Goal: Contribute content

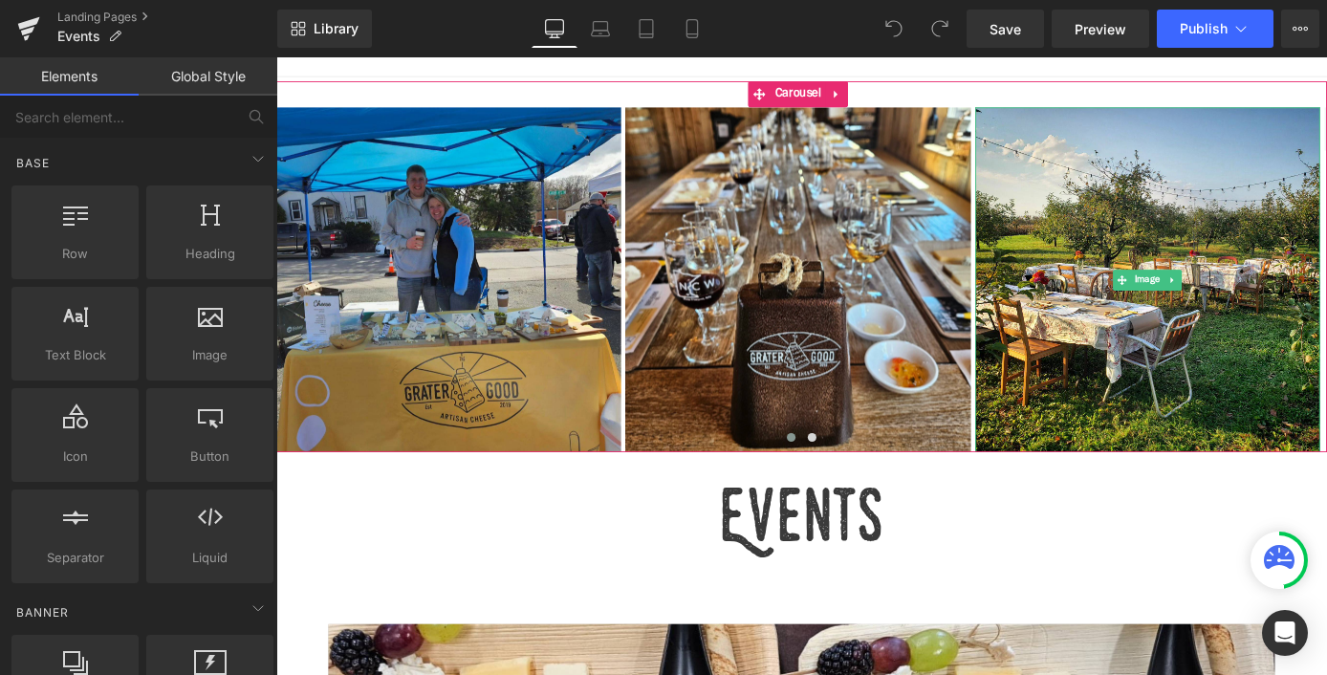
scroll to position [437, 0]
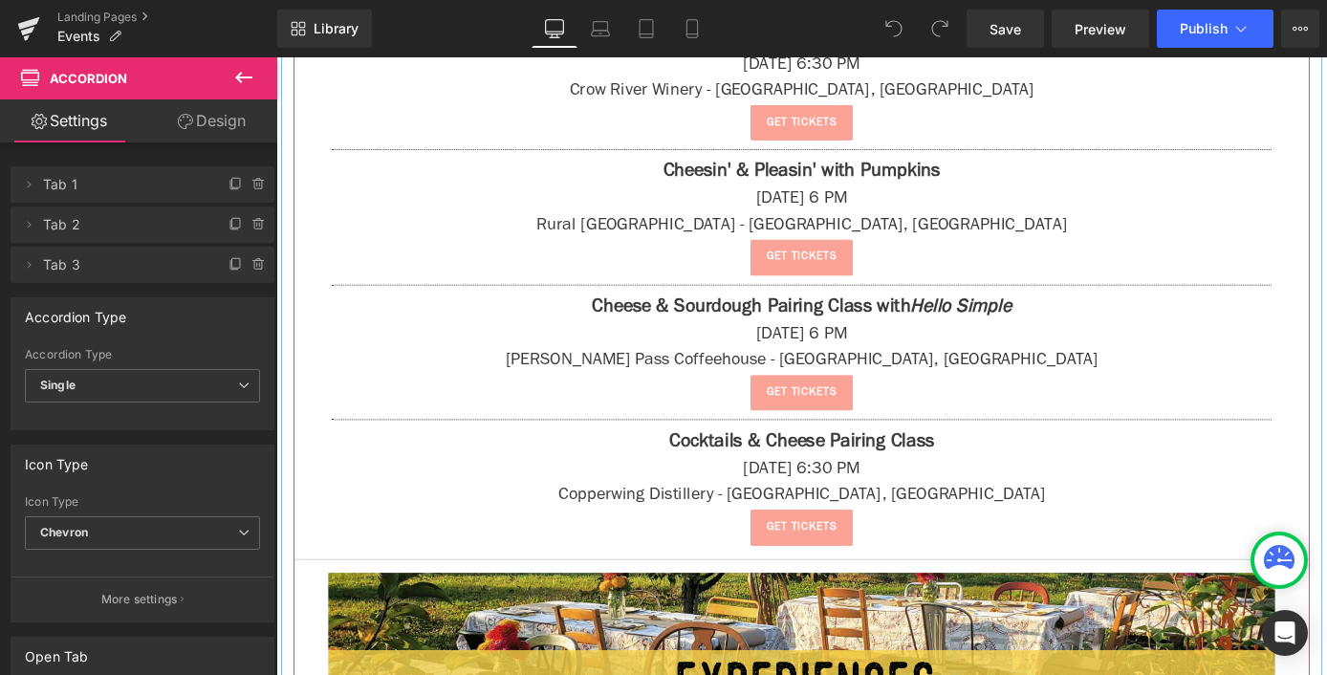
scroll to position [2427, 0]
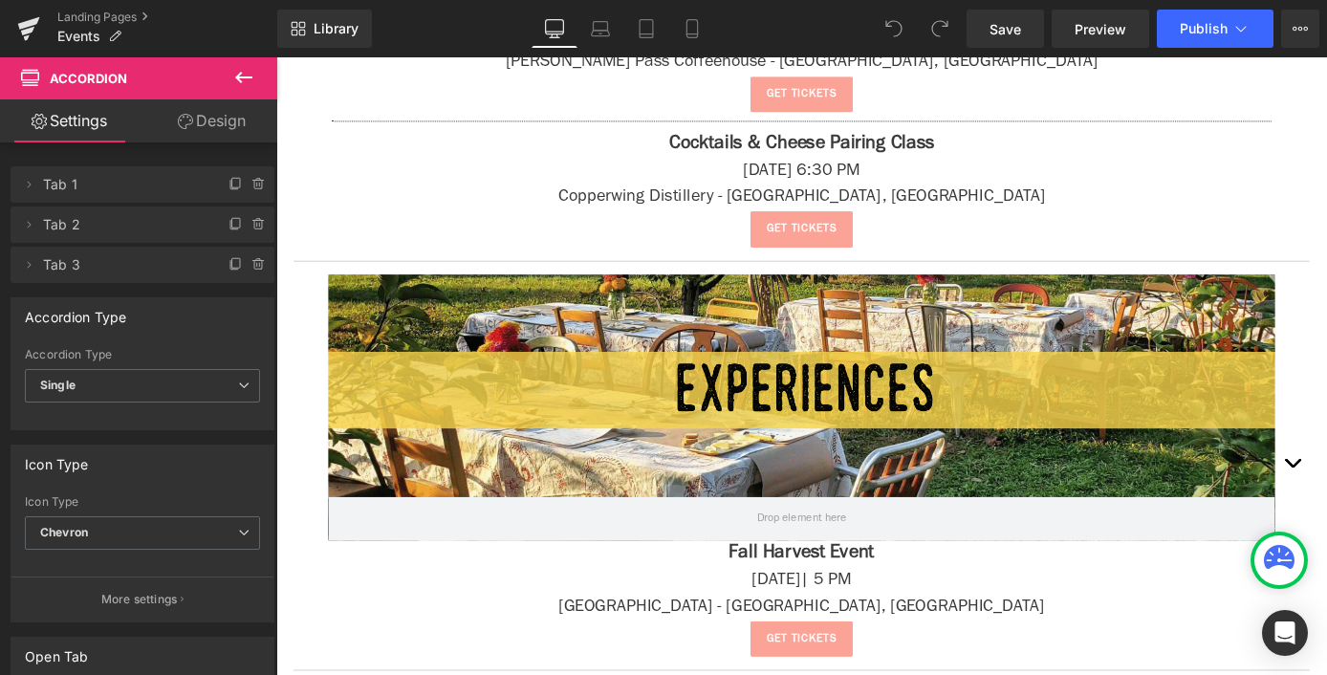
click at [233, 74] on icon at bounding box center [243, 77] width 23 height 23
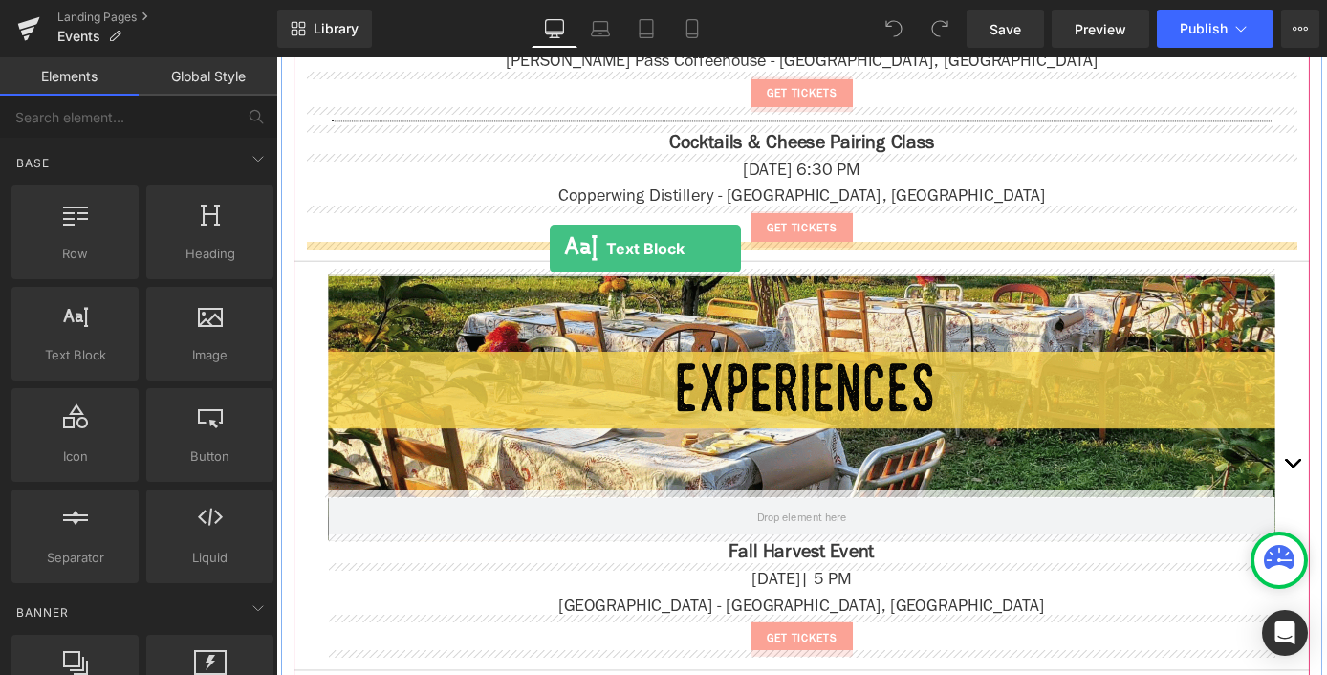
drag, startPoint x: 316, startPoint y: 394, endPoint x: 578, endPoint y: 268, distance: 289.9
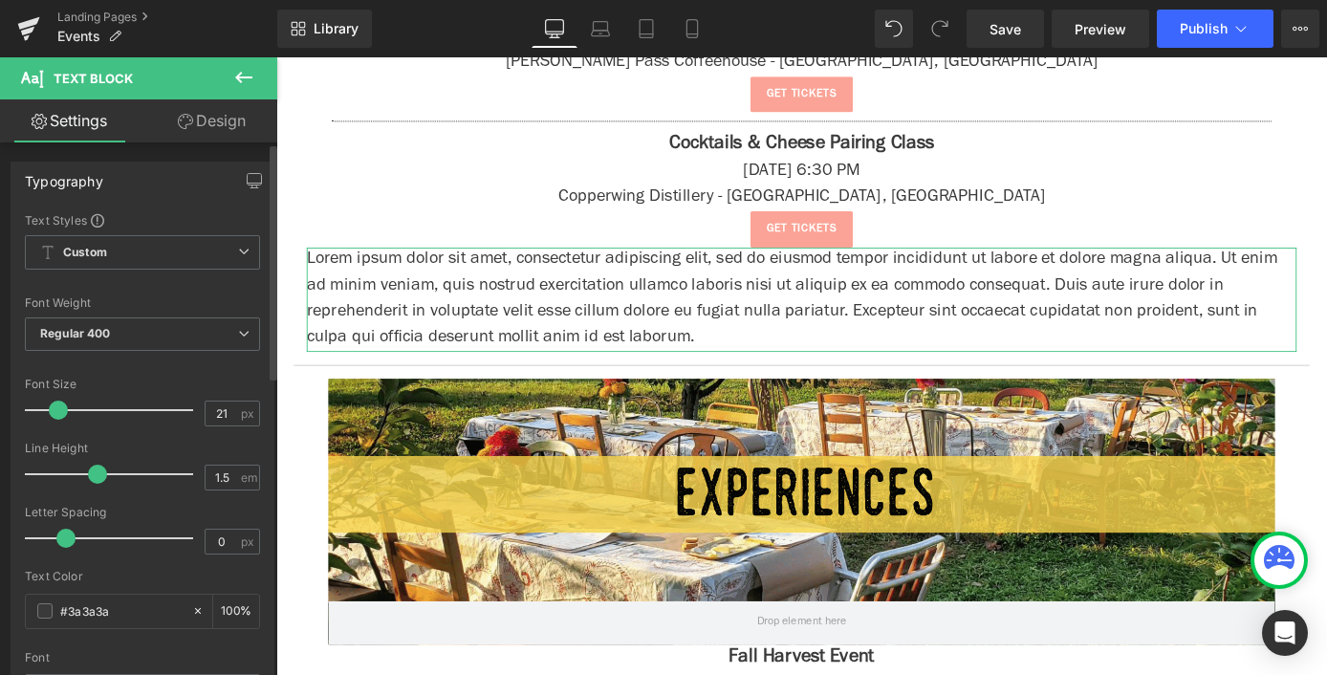
type input "22"
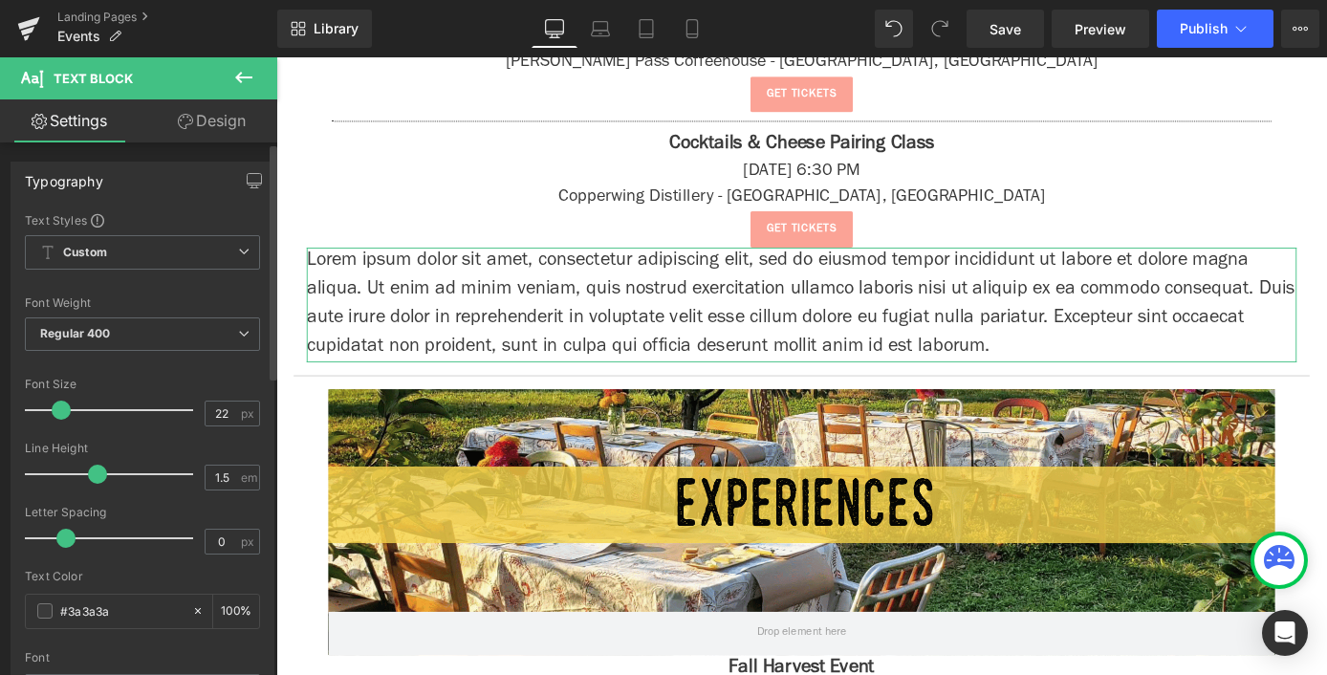
drag, startPoint x: 51, startPoint y: 407, endPoint x: 61, endPoint y: 409, distance: 10.7
click at [61, 409] on span at bounding box center [61, 410] width 19 height 19
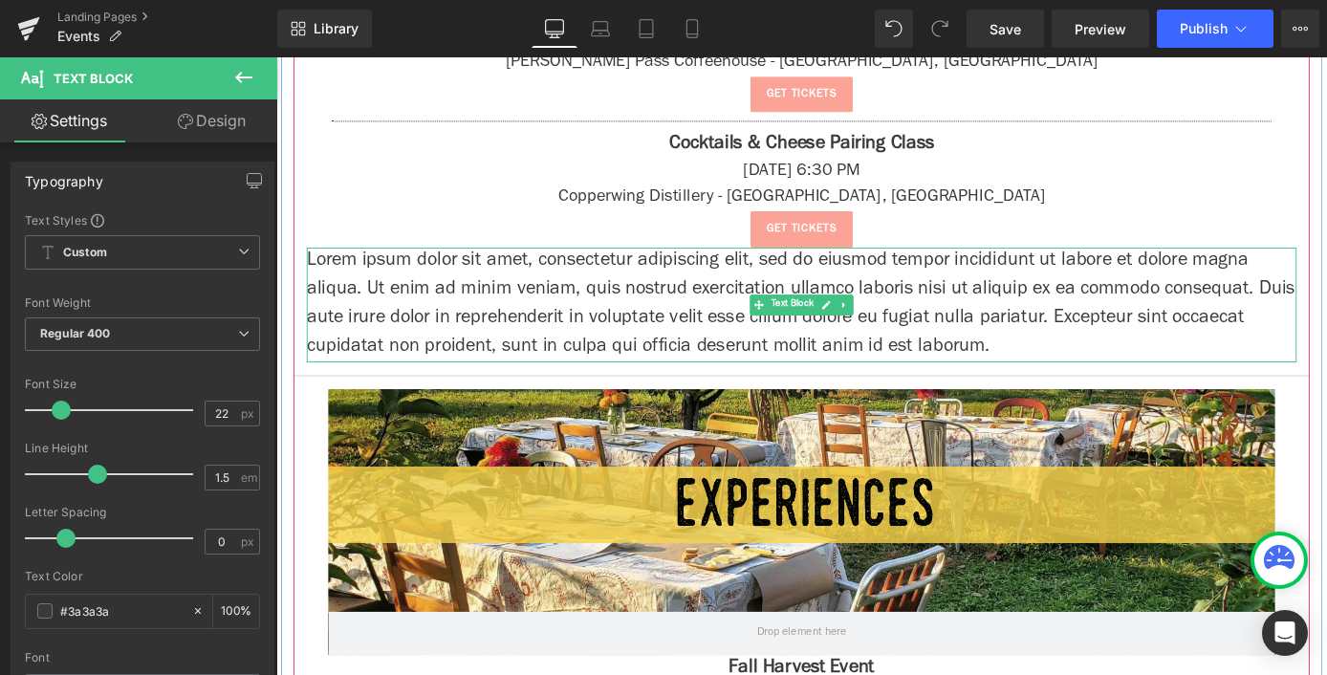
click at [569, 332] on p "Lorem ipsum dolor sit amet, consectetur adipiscing elit, sed do eiusmod tempor …" at bounding box center [855, 330] width 1090 height 126
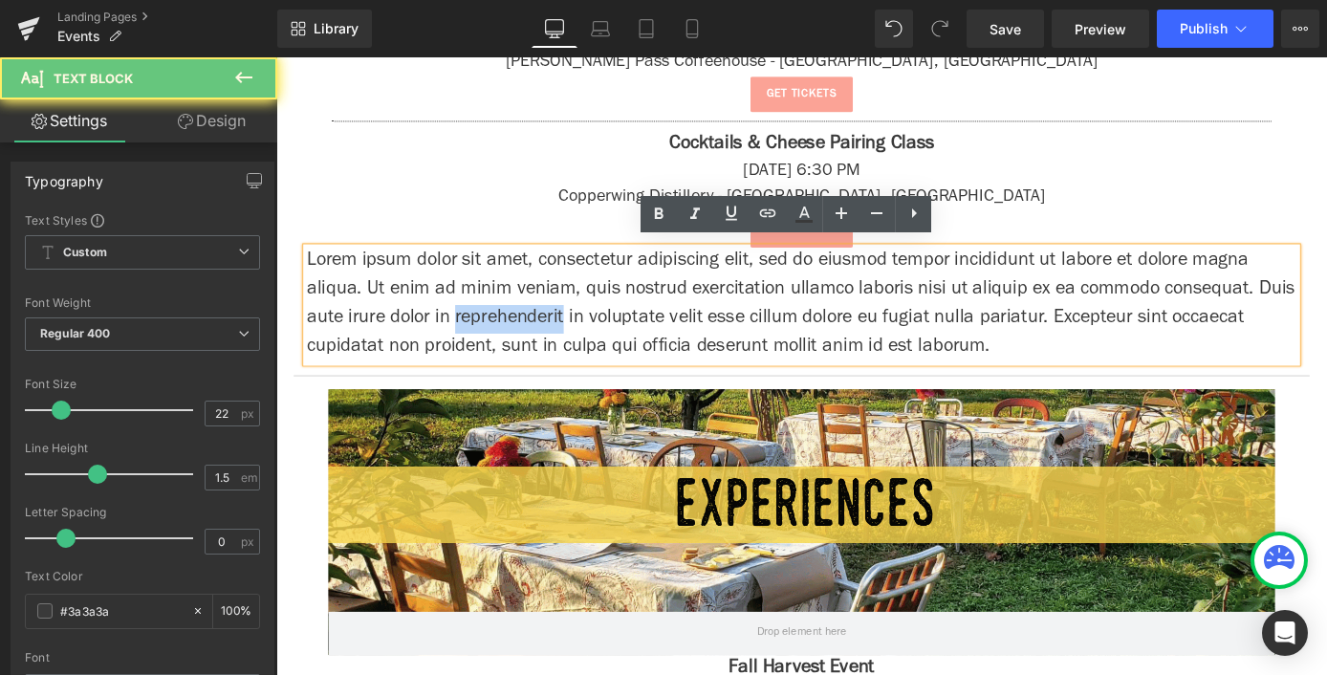
click at [569, 332] on p "Lorem ipsum dolor sit amet, consectetur adipiscing elit, sed do eiusmod tempor …" at bounding box center [855, 330] width 1090 height 126
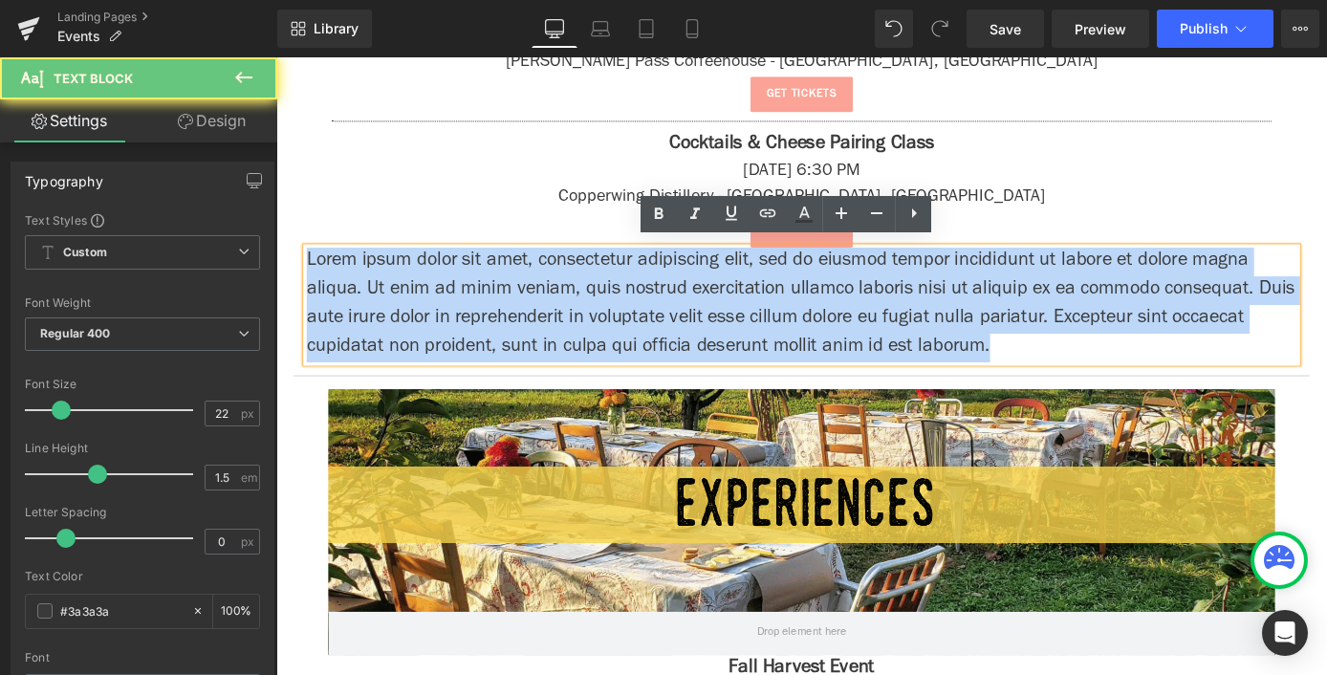
click at [569, 332] on p "Lorem ipsum dolor sit amet, consectetur adipiscing elit, sed do eiusmod tempor …" at bounding box center [855, 330] width 1090 height 126
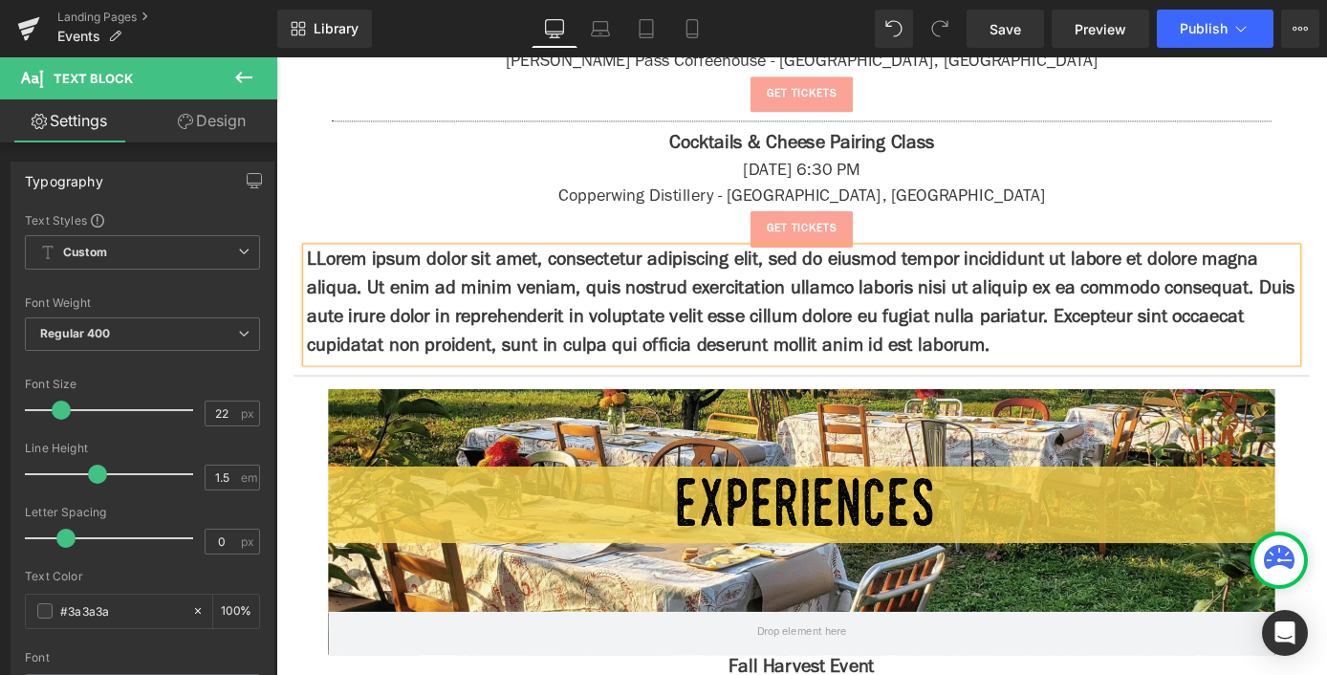
click at [540, 326] on p "LLorem ipsum dolor sit amet, consectetur adipiscing elit, sed do eiusmod tempor…" at bounding box center [855, 330] width 1090 height 126
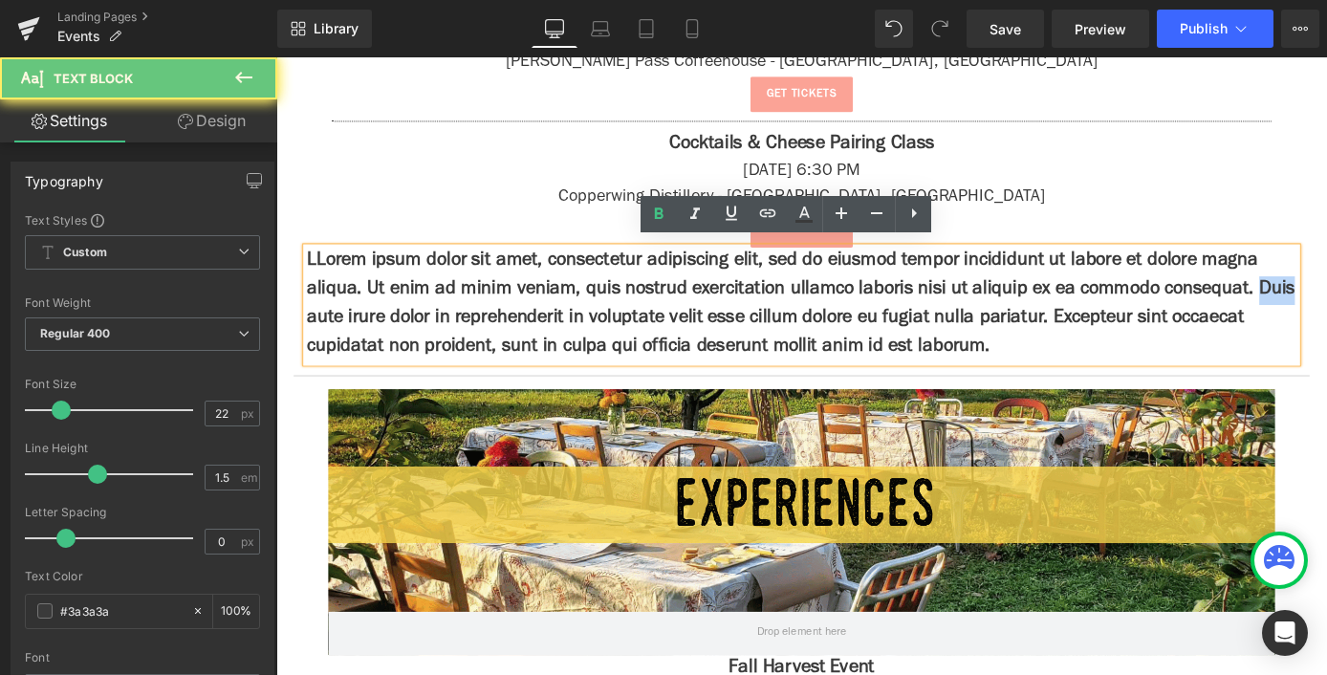
click at [540, 326] on p "LLorem ipsum dolor sit amet, consectetur adipiscing elit, sed do eiusmod tempor…" at bounding box center [855, 330] width 1090 height 126
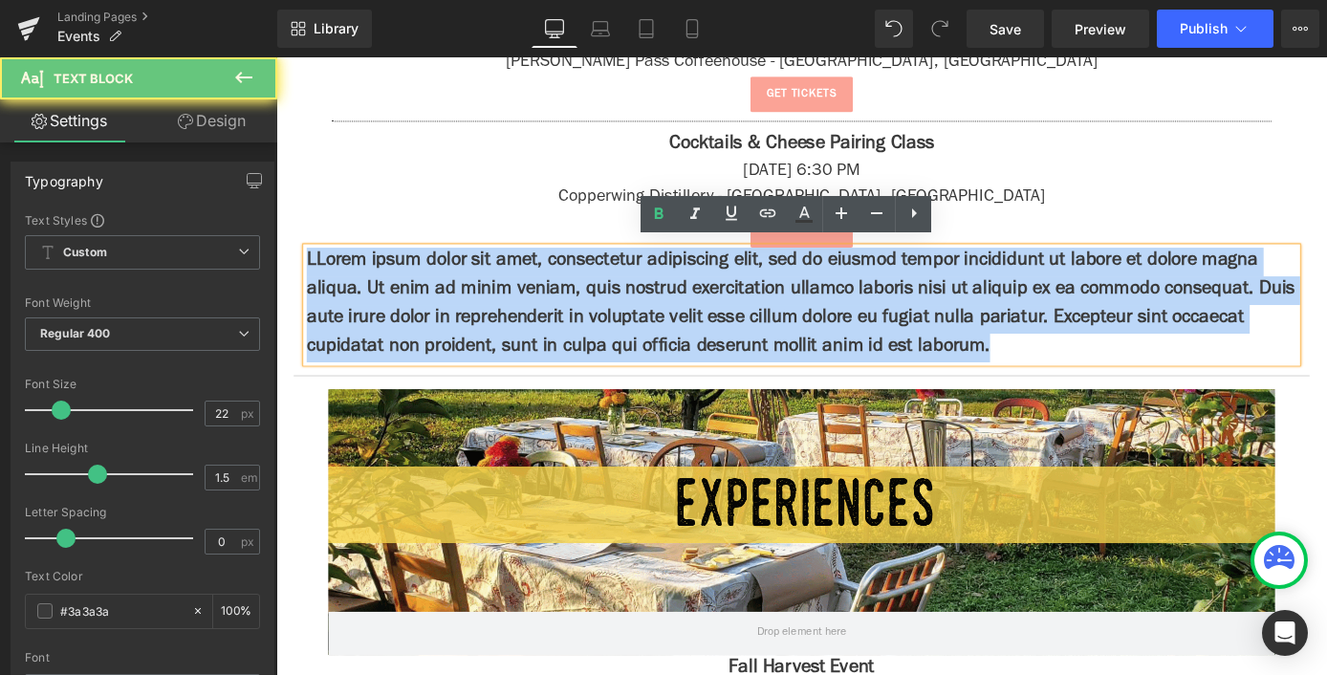
click at [540, 326] on p "LLorem ipsum dolor sit amet, consectetur adipiscing elit, sed do eiusmod tempor…" at bounding box center [855, 330] width 1090 height 126
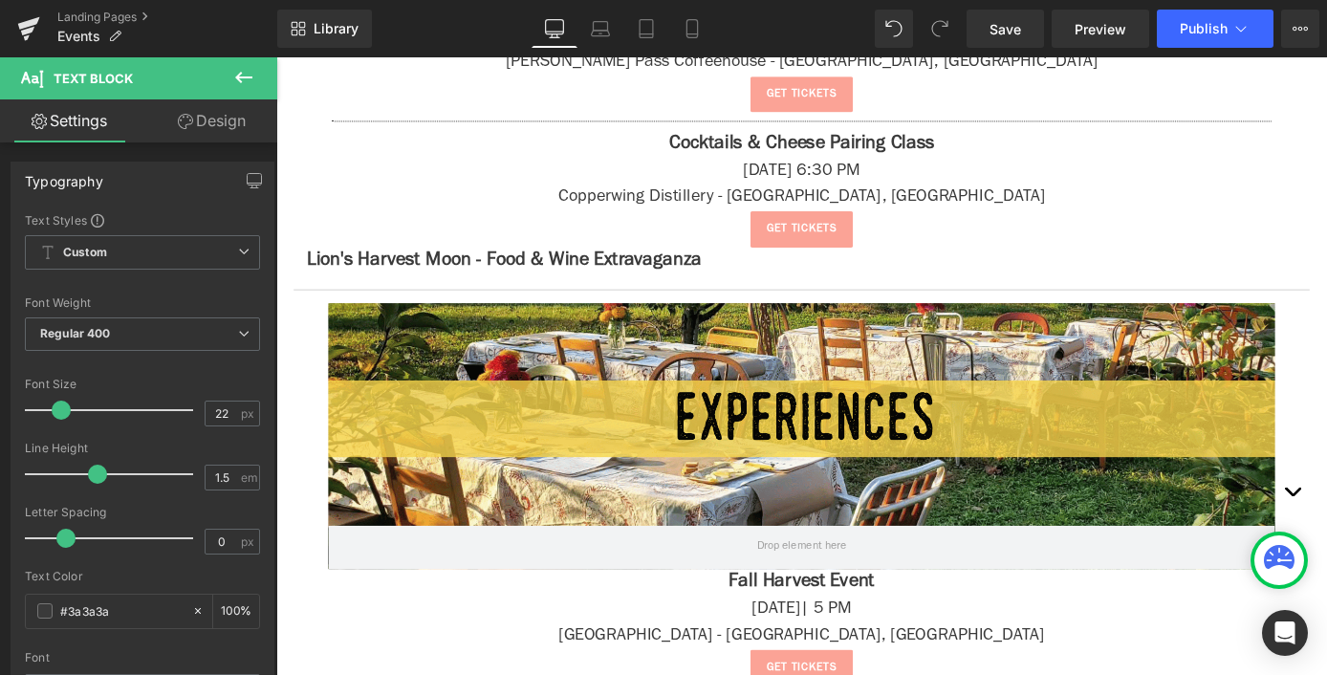
click at [260, 85] on button at bounding box center [243, 78] width 67 height 42
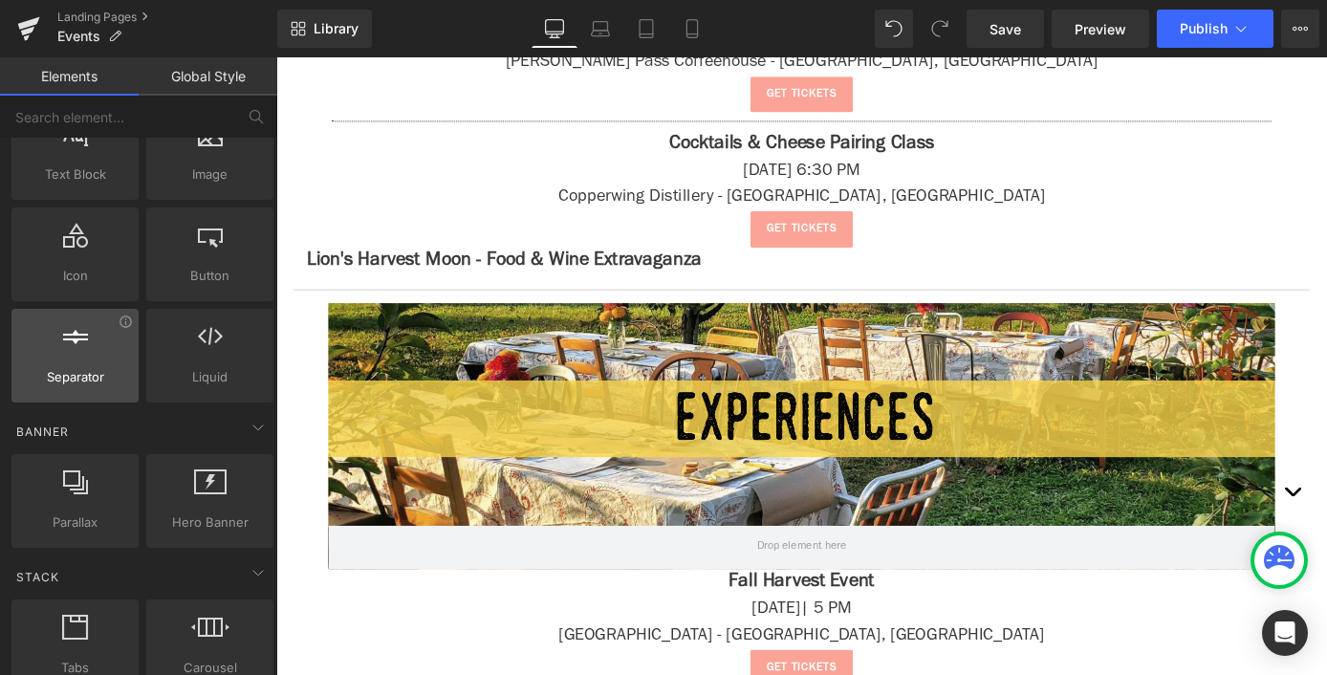
scroll to position [314, 0]
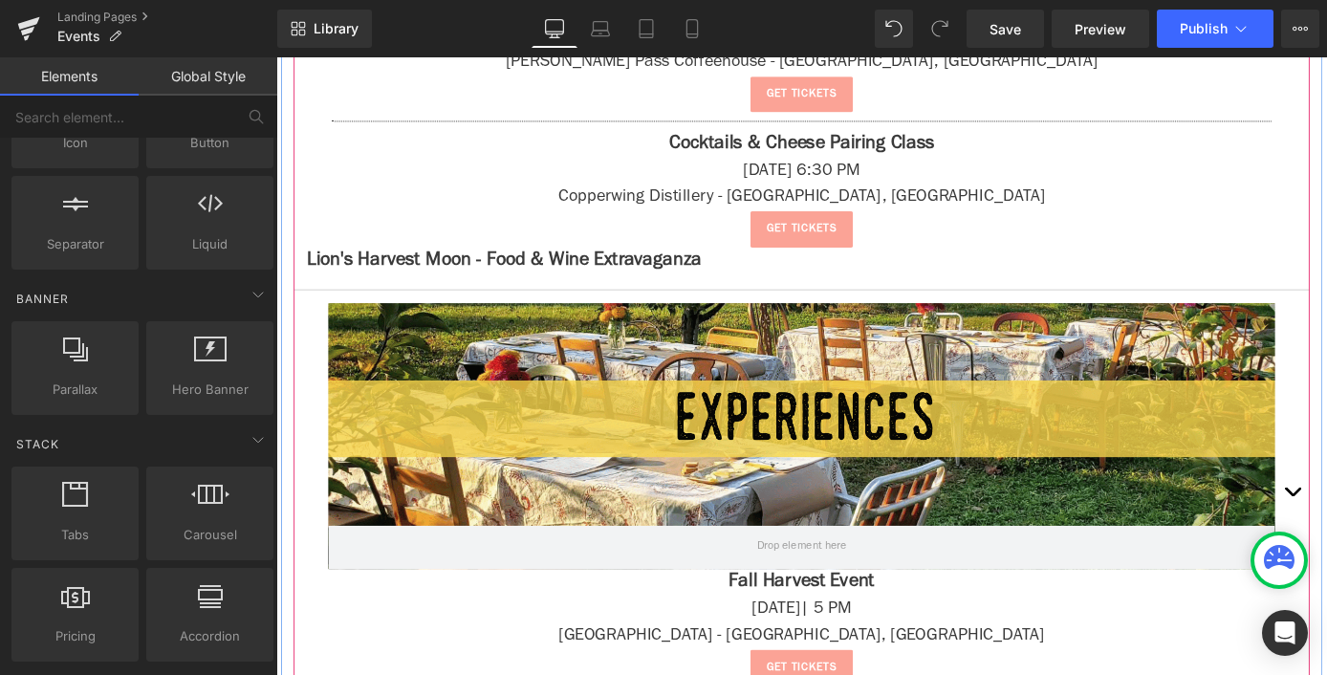
click at [458, 276] on strong "Lion's Harvest Moon - Food & Wine Extravaganza" at bounding box center [527, 282] width 435 height 21
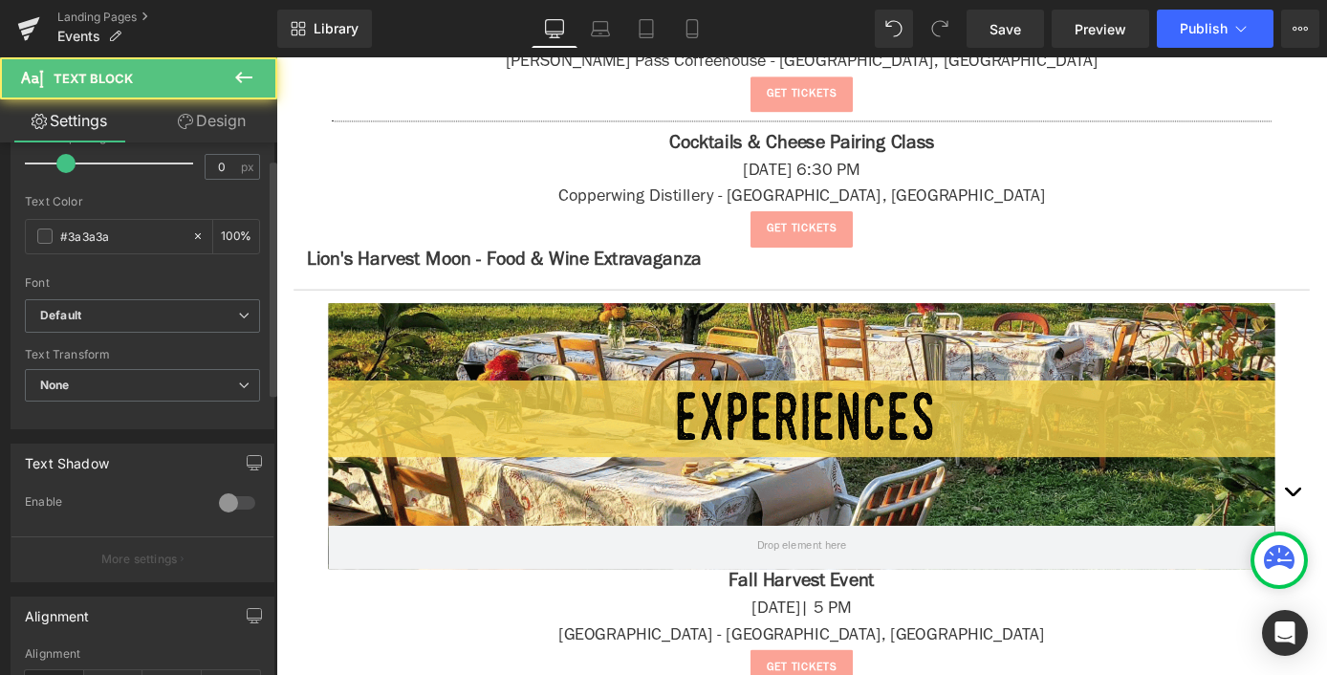
scroll to position [588, 0]
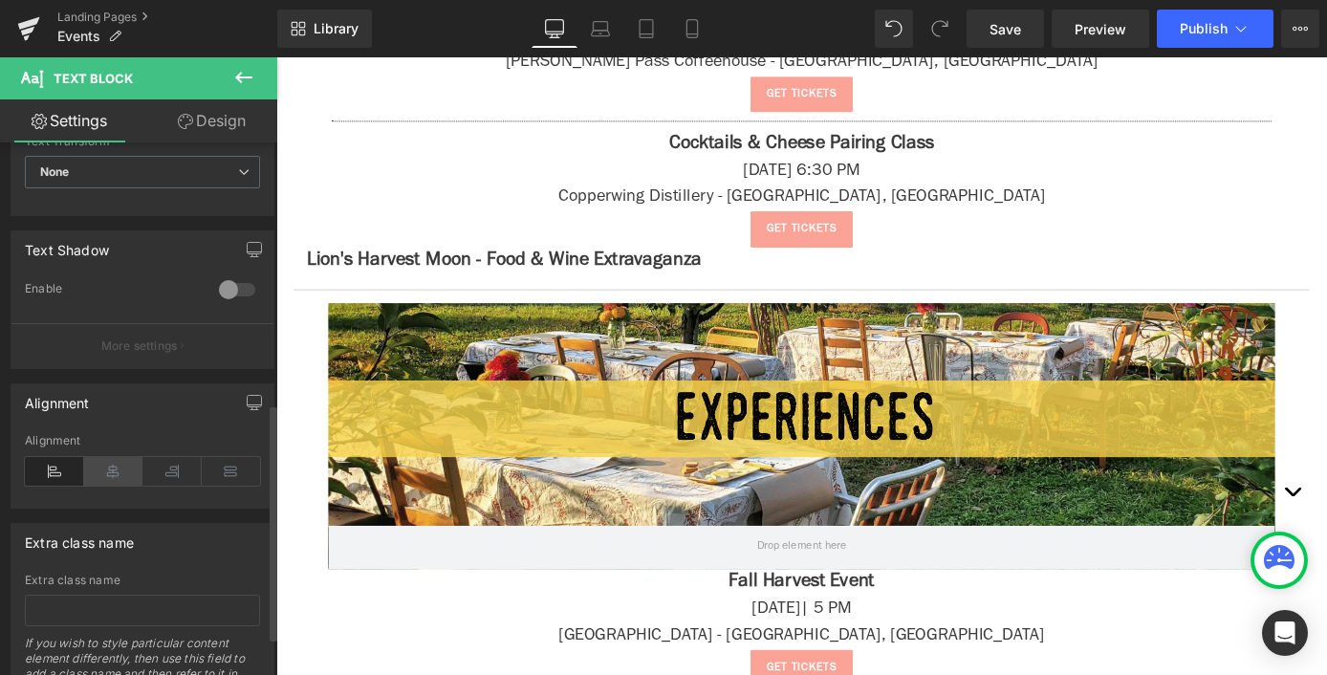
click at [116, 468] on icon at bounding box center [113, 471] width 59 height 29
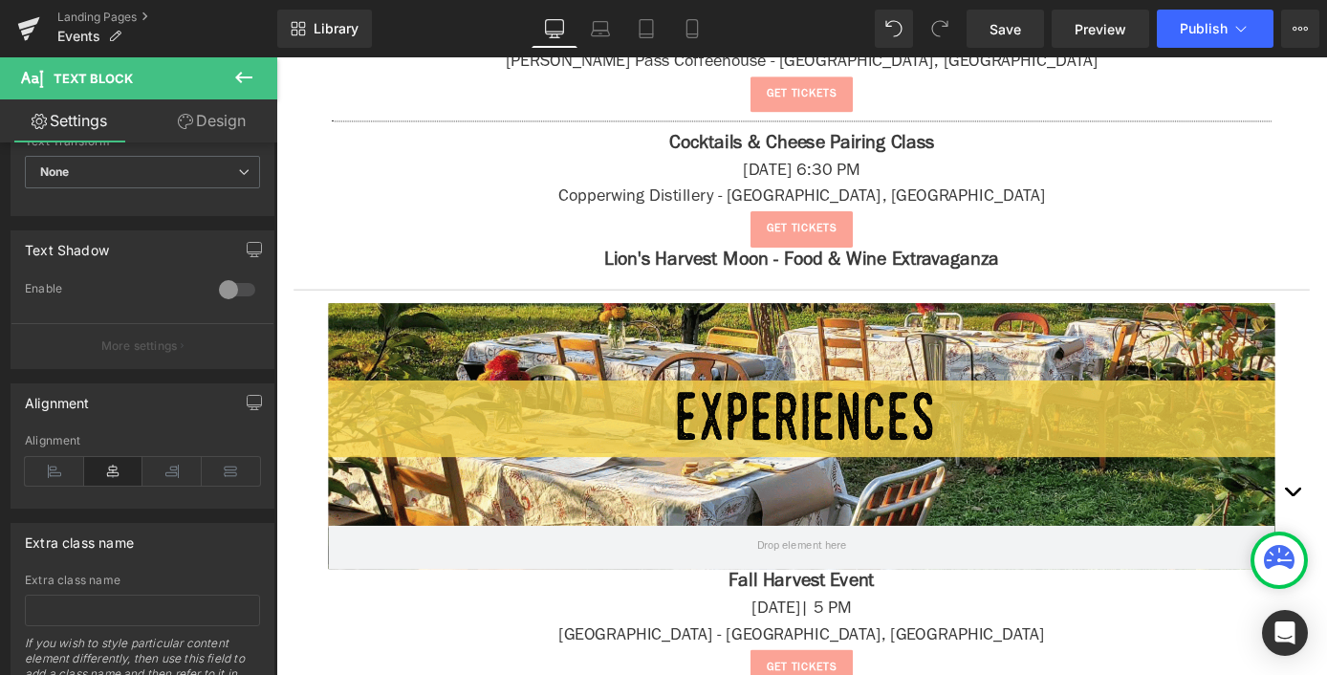
click at [253, 75] on icon at bounding box center [243, 77] width 23 height 23
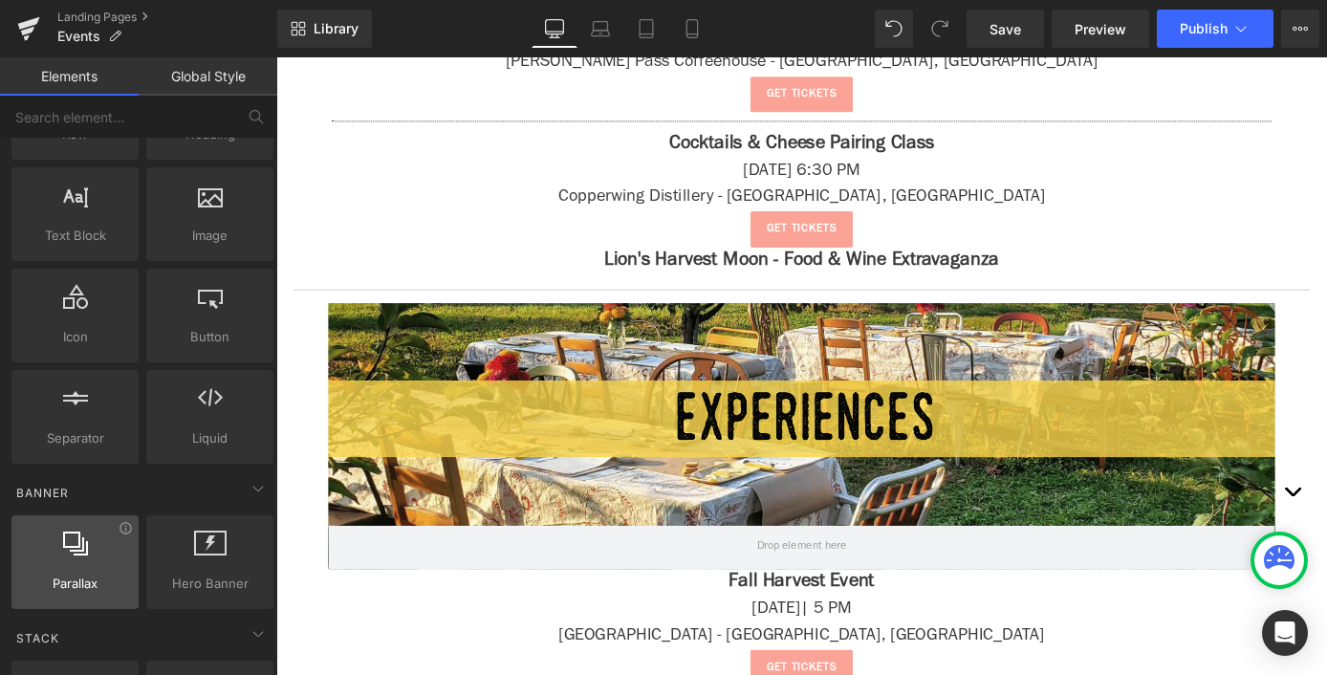
scroll to position [0, 0]
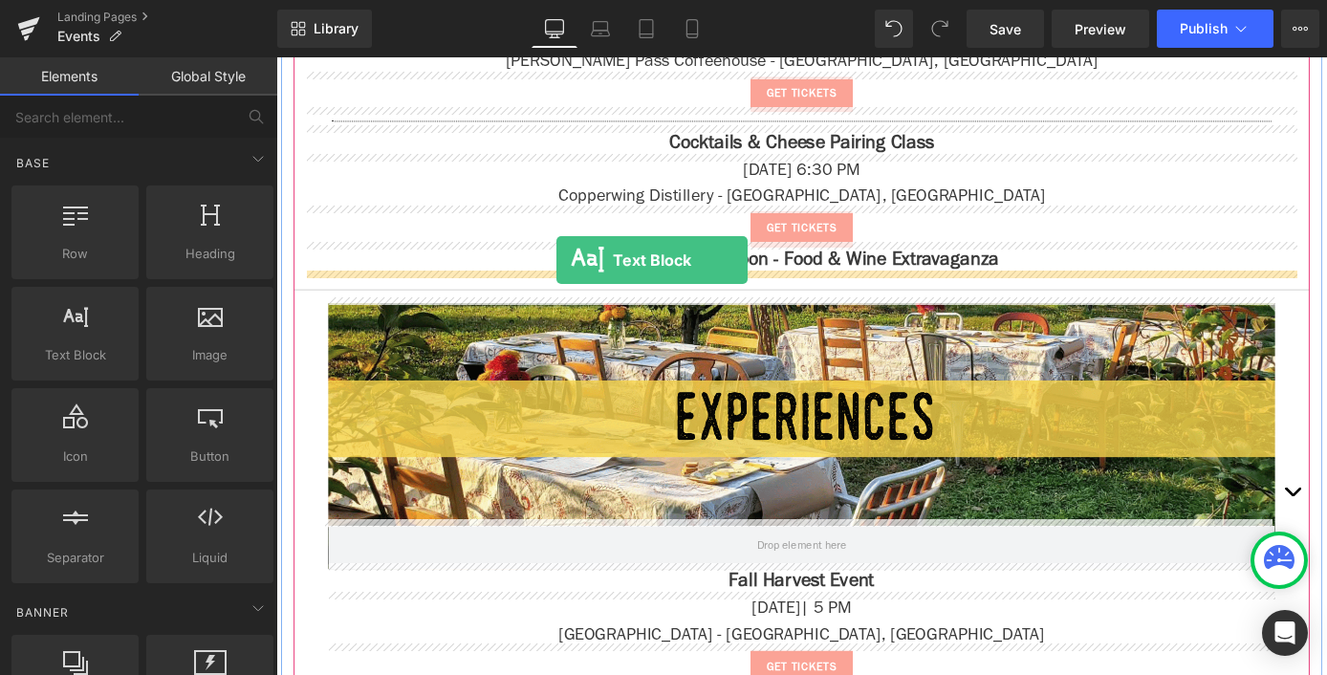
drag, startPoint x: 338, startPoint y: 386, endPoint x: 585, endPoint y: 280, distance: 268.6
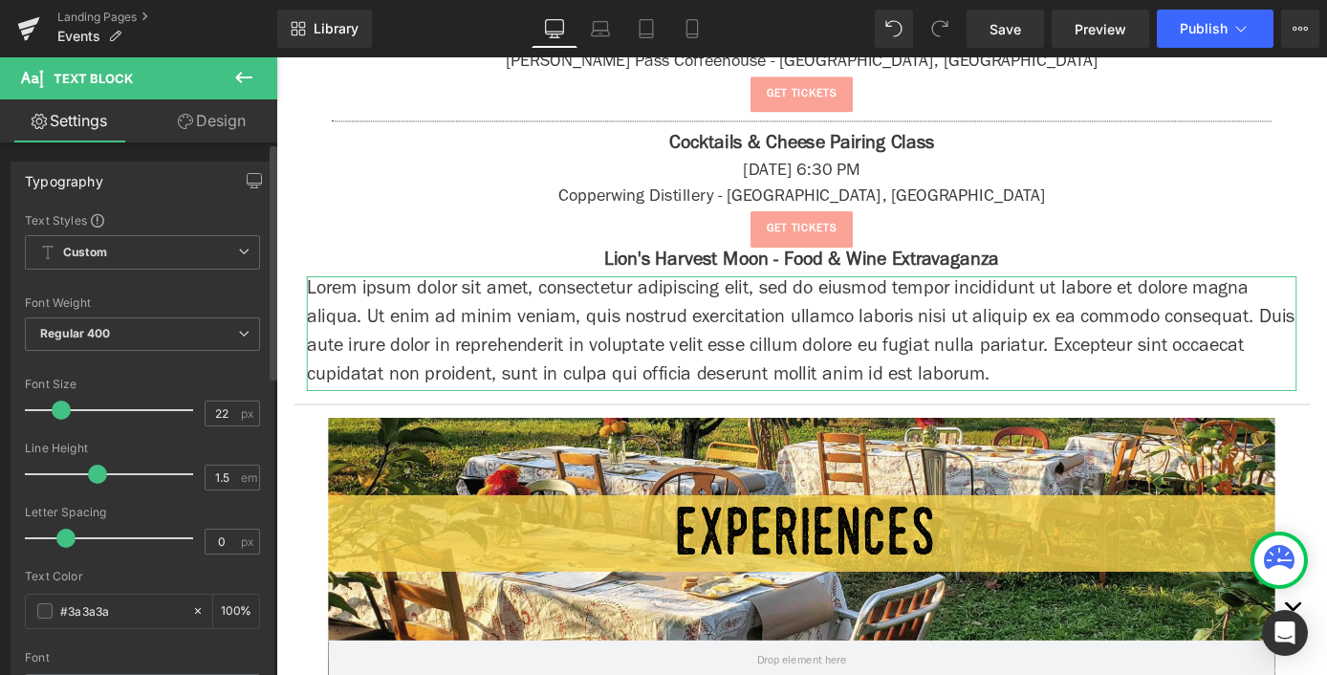
drag, startPoint x: 55, startPoint y: 406, endPoint x: 67, endPoint y: 408, distance: 11.6
click at [67, 408] on span at bounding box center [61, 410] width 19 height 19
type input "20"
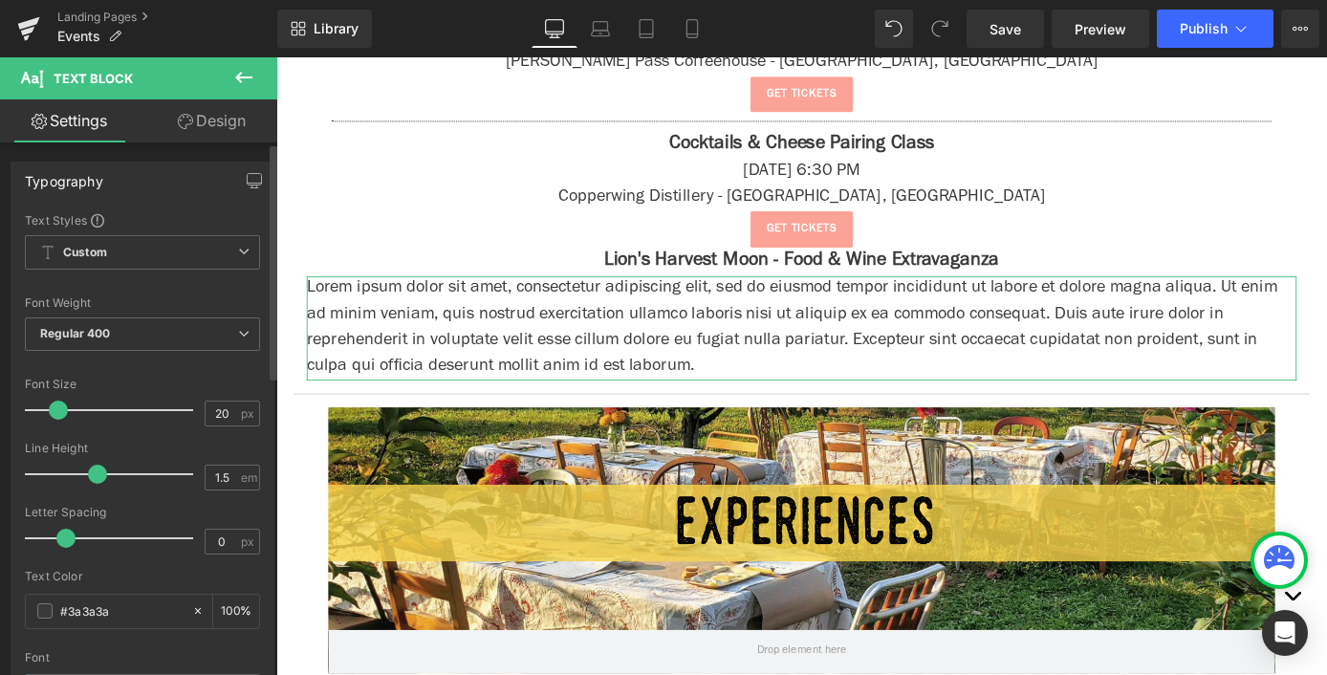
click at [61, 411] on span at bounding box center [58, 410] width 19 height 19
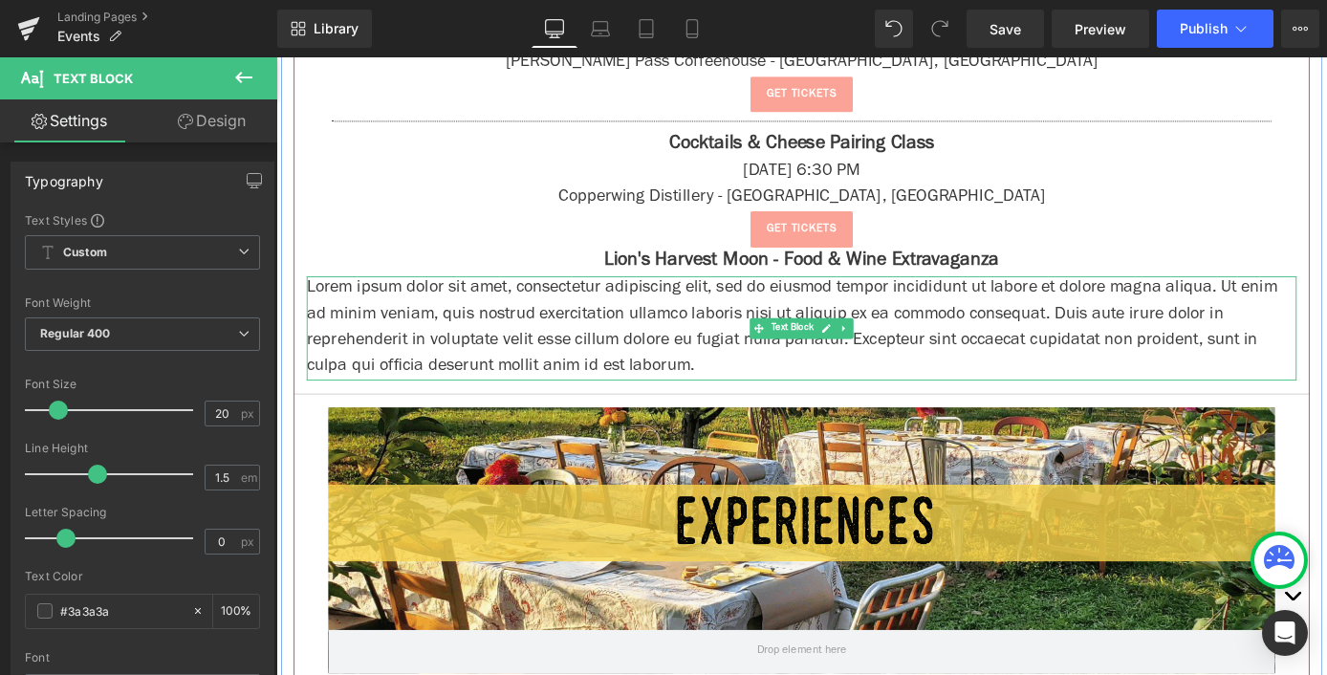
click at [462, 338] on p "Lorem ipsum dolor sit amet, consectetur adipiscing elit, sed do eiusmod tempor …" at bounding box center [855, 355] width 1090 height 115
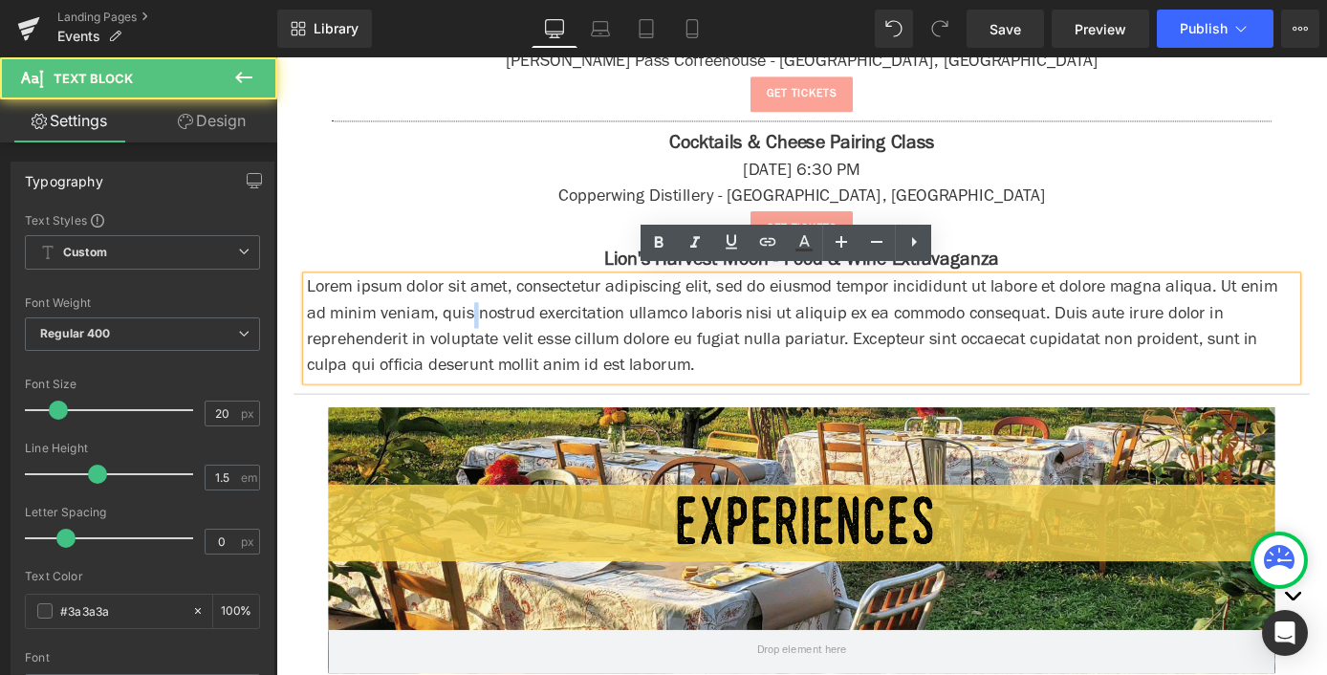
click at [462, 338] on p "Lorem ipsum dolor sit amet, consectetur adipiscing elit, sed do eiusmod tempor …" at bounding box center [855, 355] width 1090 height 115
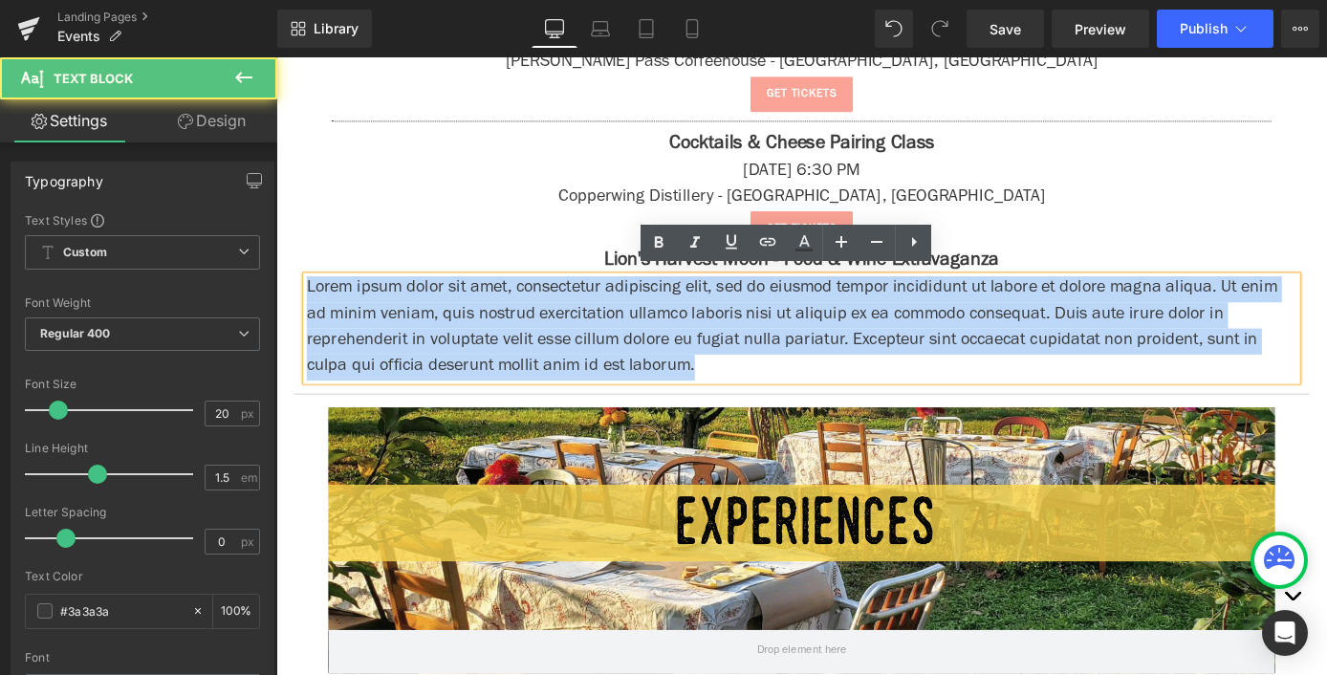
click at [462, 338] on p "Lorem ipsum dolor sit amet, consectetur adipiscing elit, sed do eiusmod tempor …" at bounding box center [855, 355] width 1090 height 115
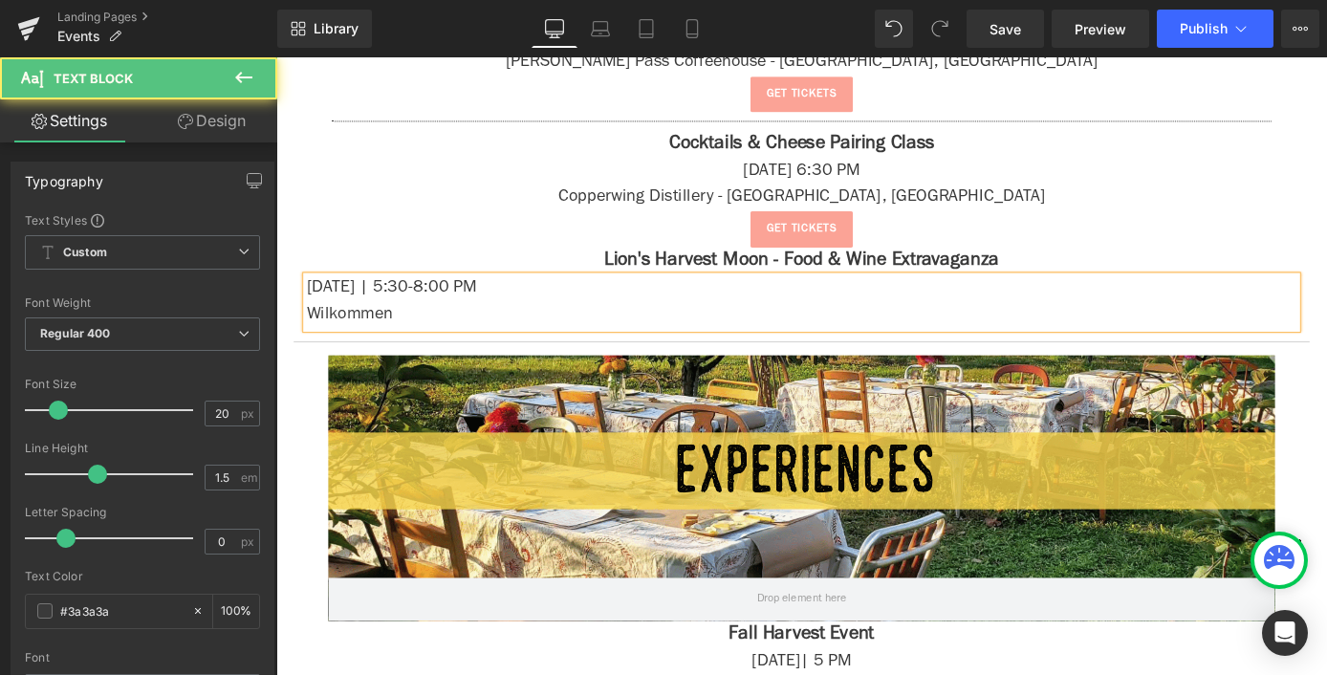
click at [330, 336] on p "Wilkommen" at bounding box center [855, 341] width 1090 height 29
click at [474, 329] on p "Willkommen" at bounding box center [855, 341] width 1090 height 29
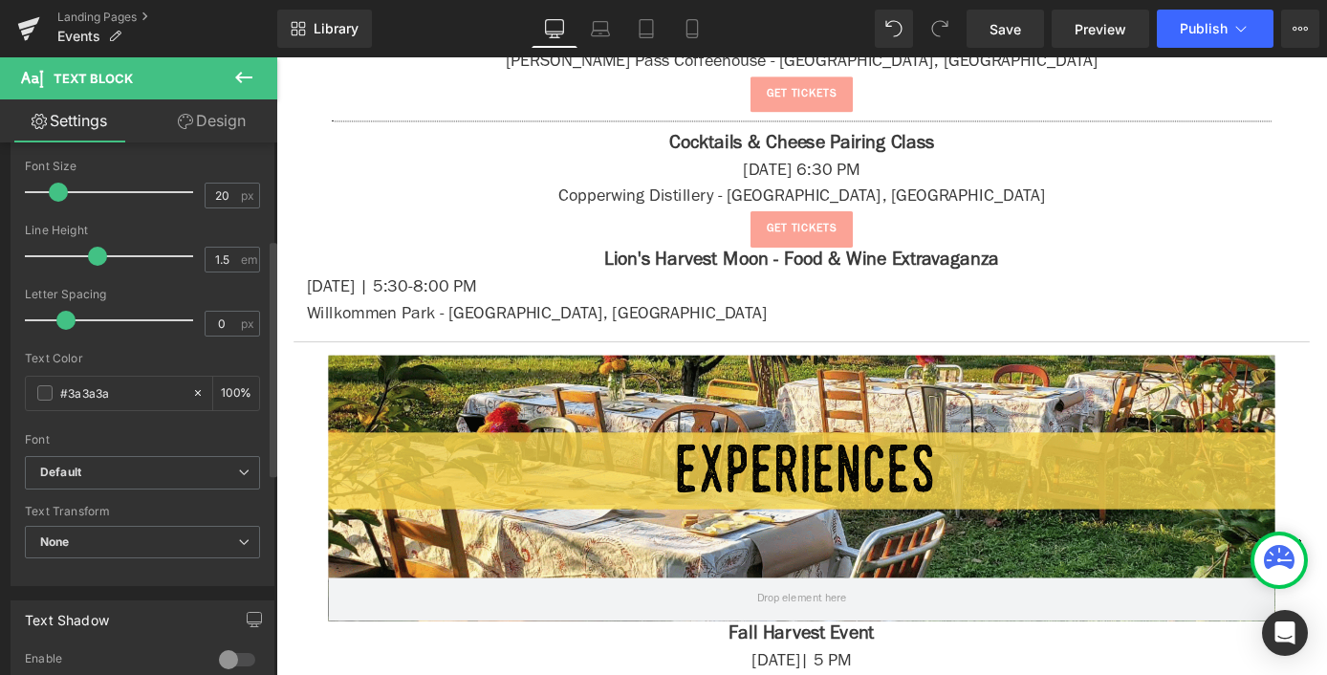
scroll to position [675, 0]
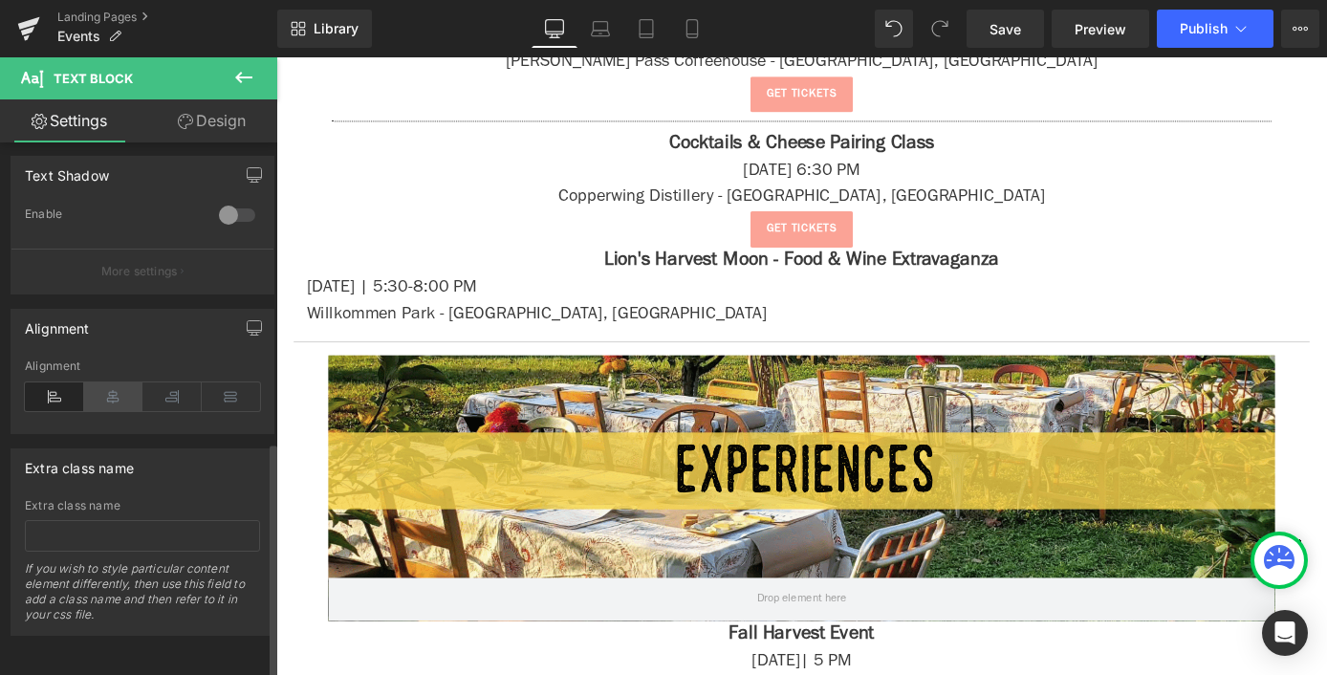
click at [101, 382] on icon at bounding box center [113, 396] width 59 height 29
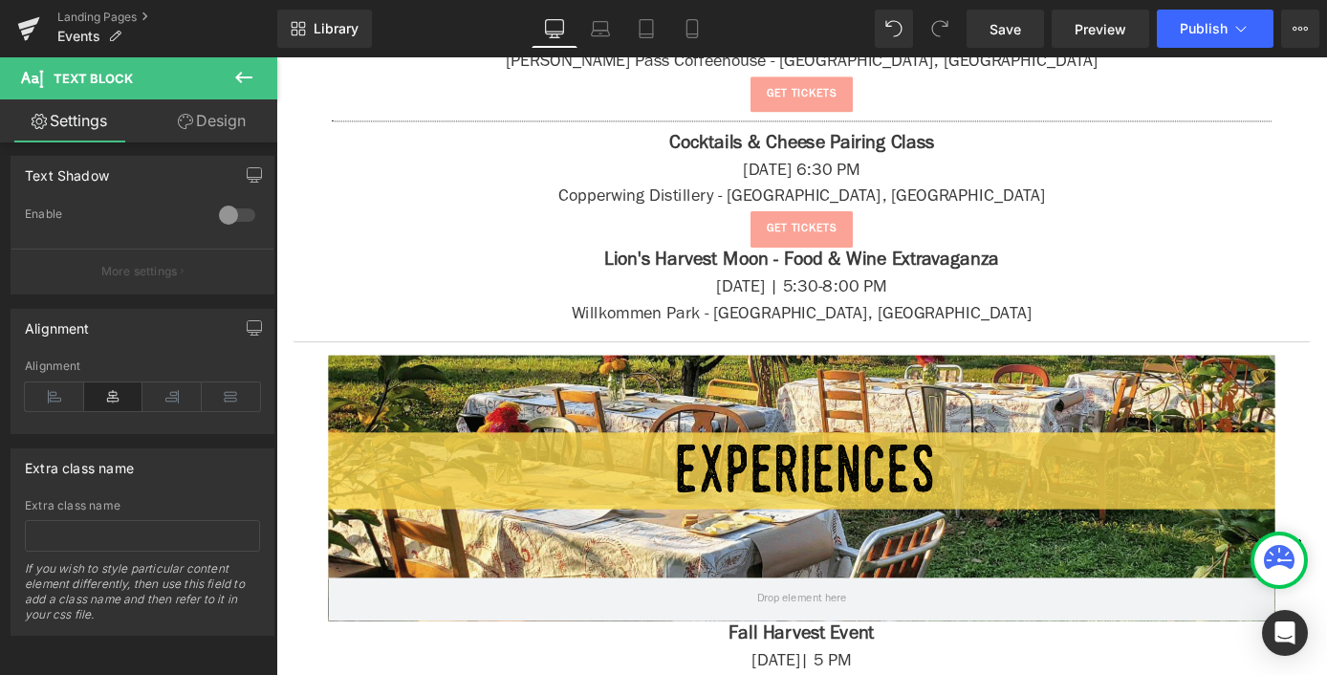
click at [244, 73] on icon at bounding box center [243, 77] width 23 height 23
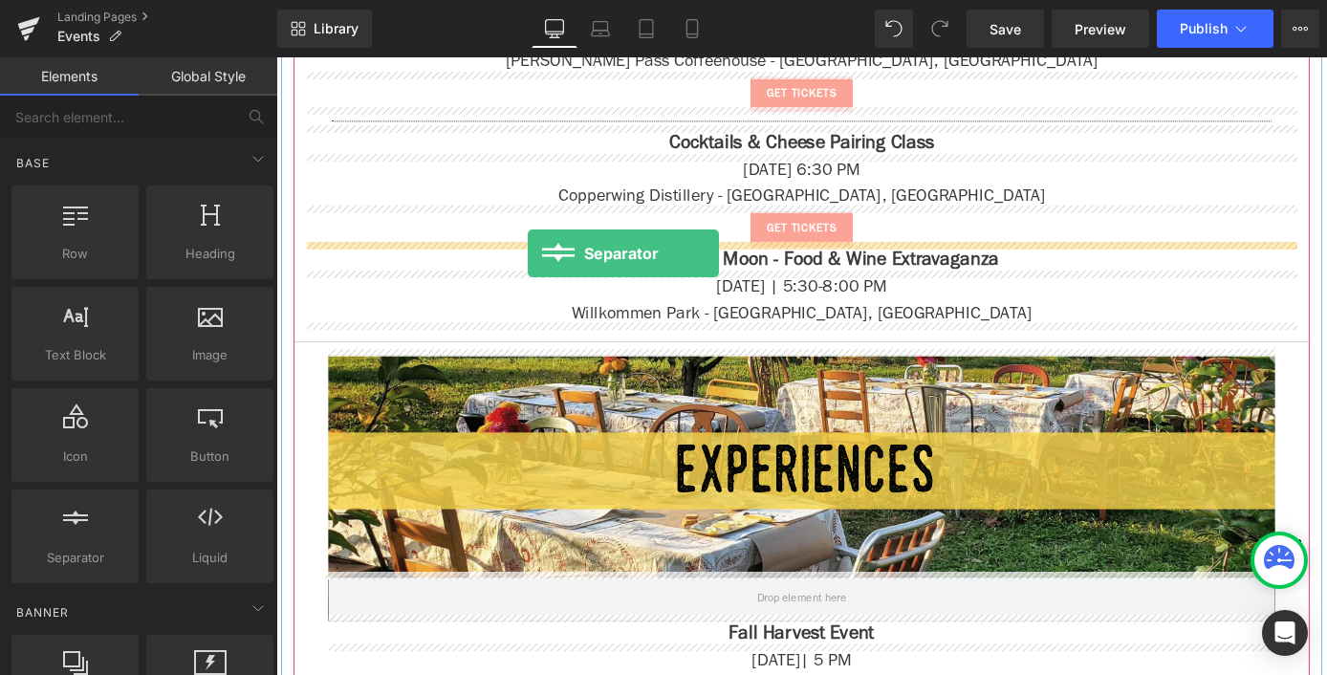
drag, startPoint x: 352, startPoint y: 596, endPoint x: 554, endPoint y: 273, distance: 380.2
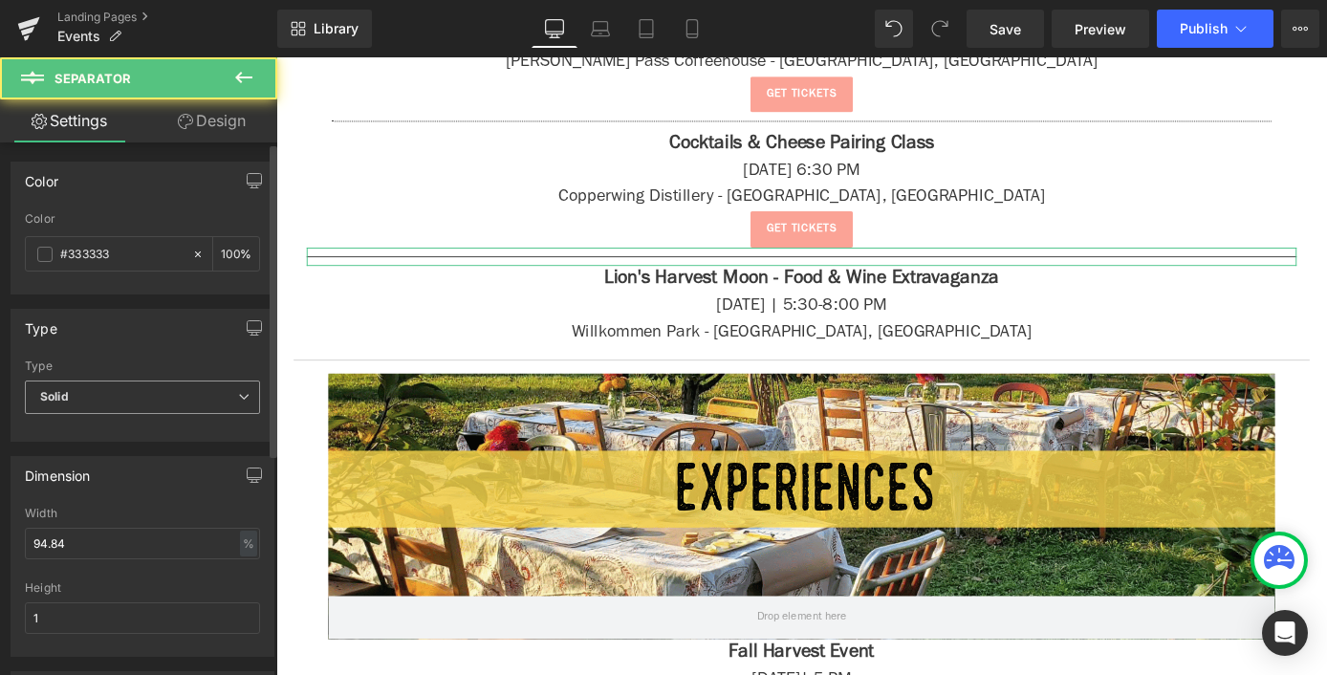
click at [99, 391] on span "Solid" at bounding box center [142, 397] width 235 height 33
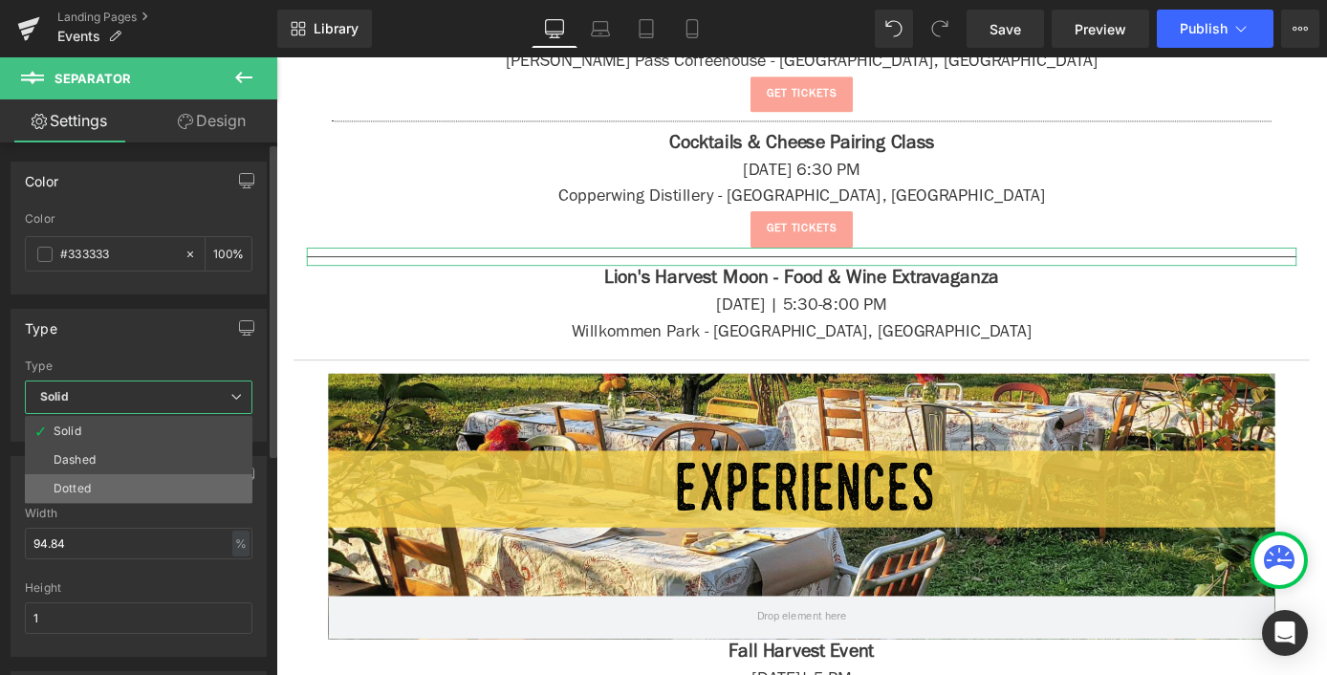
click at [116, 484] on li "Dotted" at bounding box center [139, 488] width 228 height 29
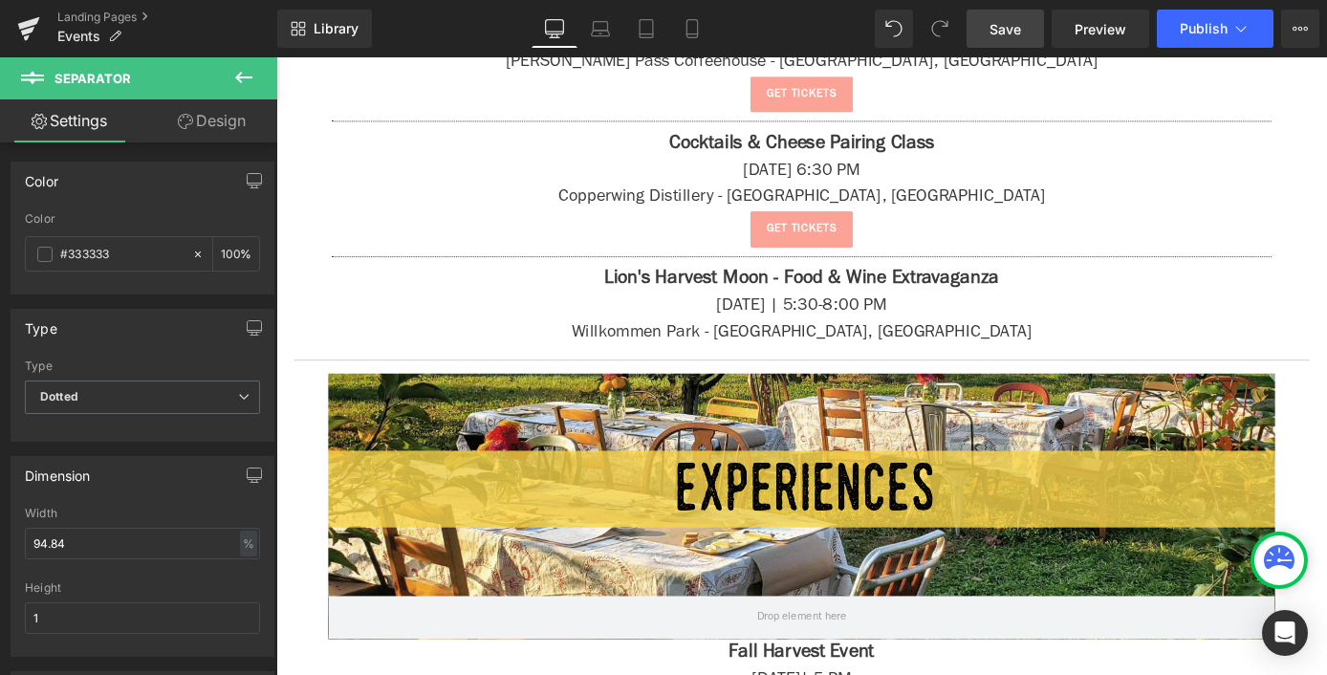
click at [1032, 45] on link "Save" at bounding box center [1005, 29] width 77 height 38
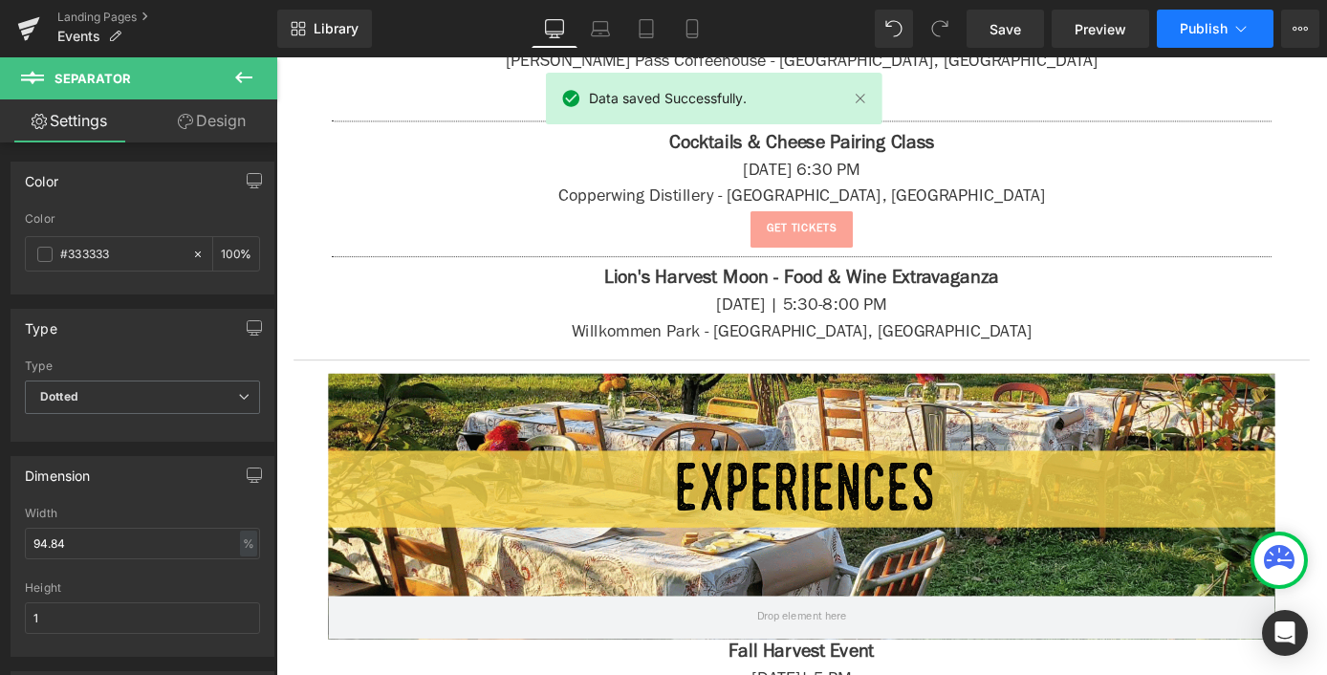
click at [1207, 23] on span "Publish" at bounding box center [1204, 28] width 48 height 15
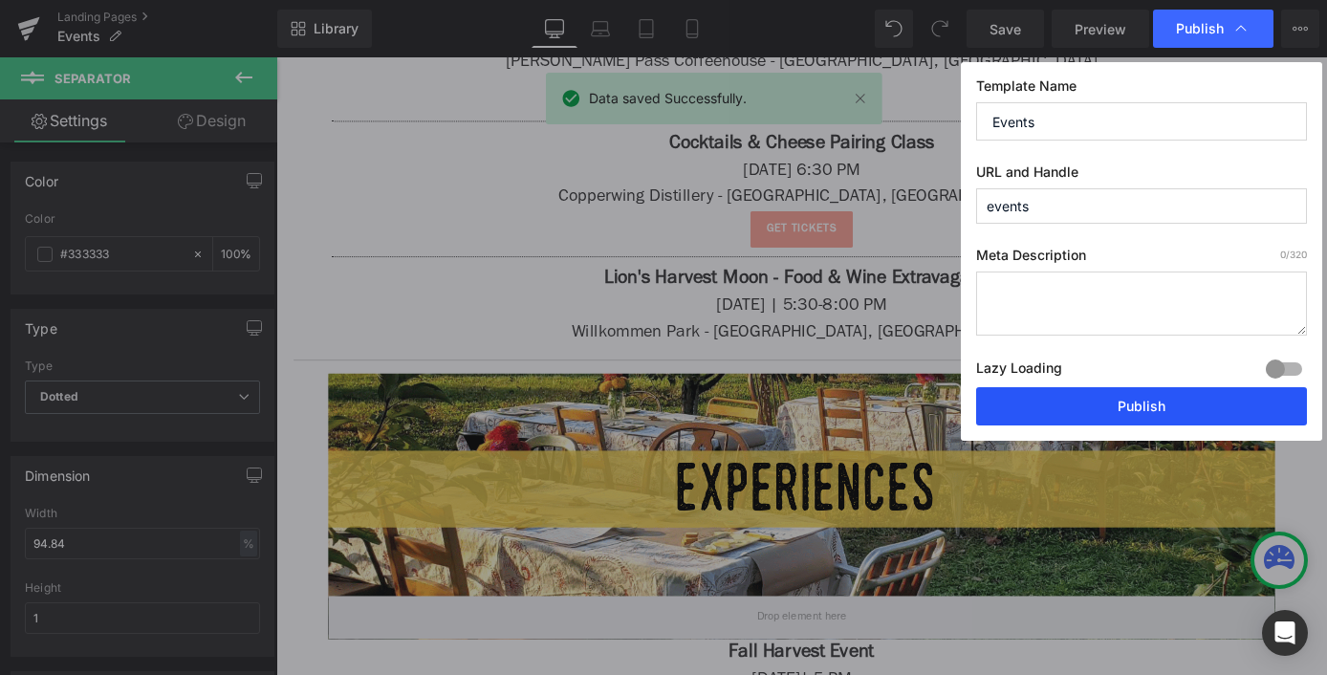
click at [1116, 404] on button "Publish" at bounding box center [1141, 406] width 331 height 38
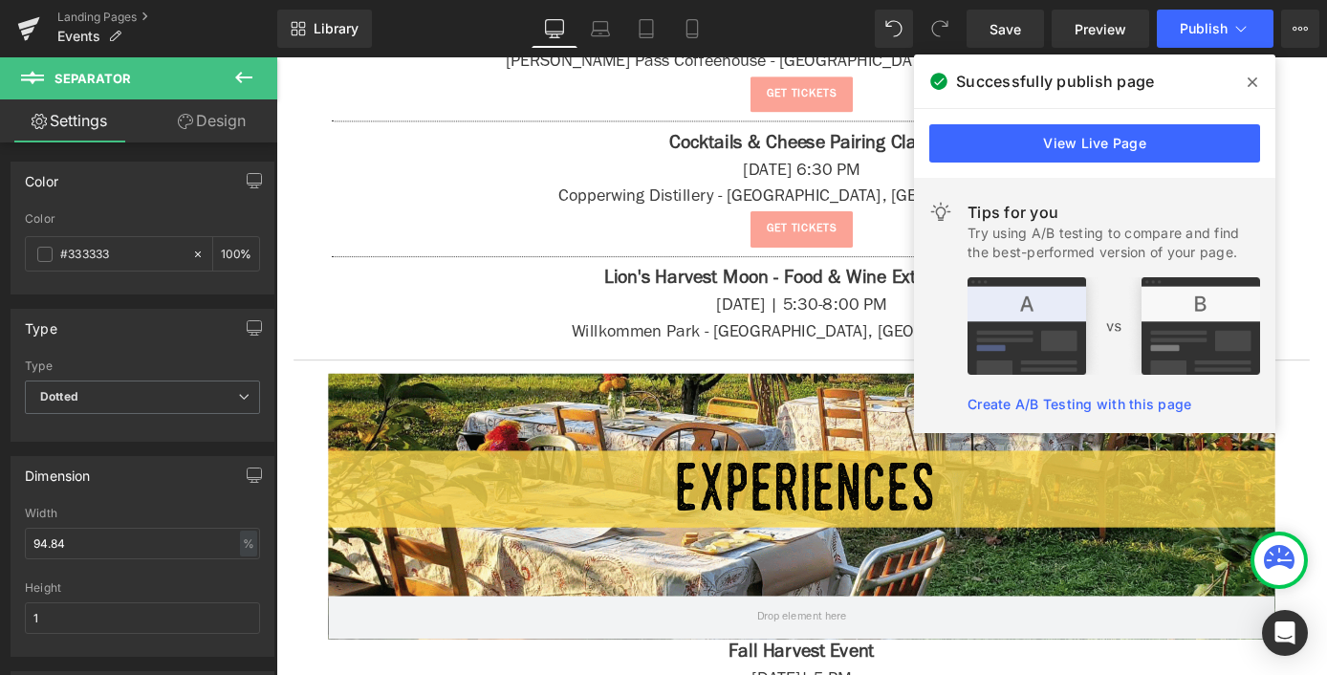
click at [1261, 85] on span at bounding box center [1252, 82] width 31 height 31
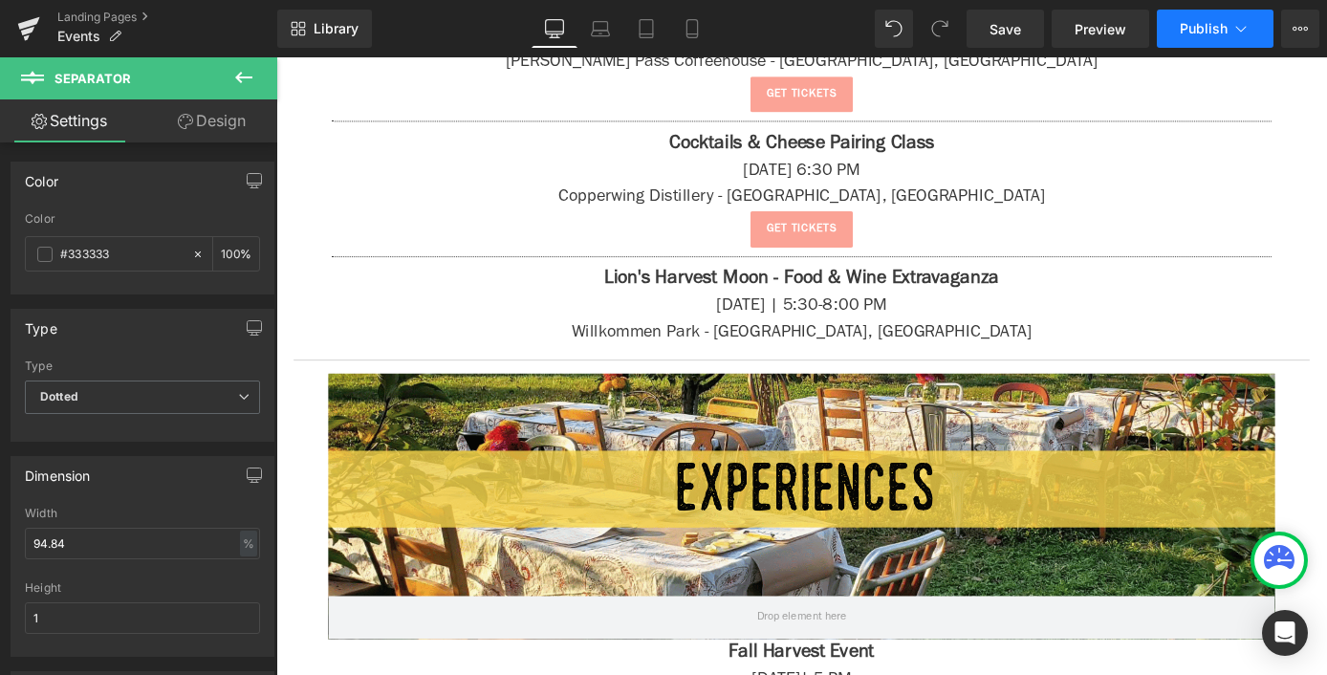
click at [1215, 22] on span "Publish" at bounding box center [1204, 28] width 48 height 15
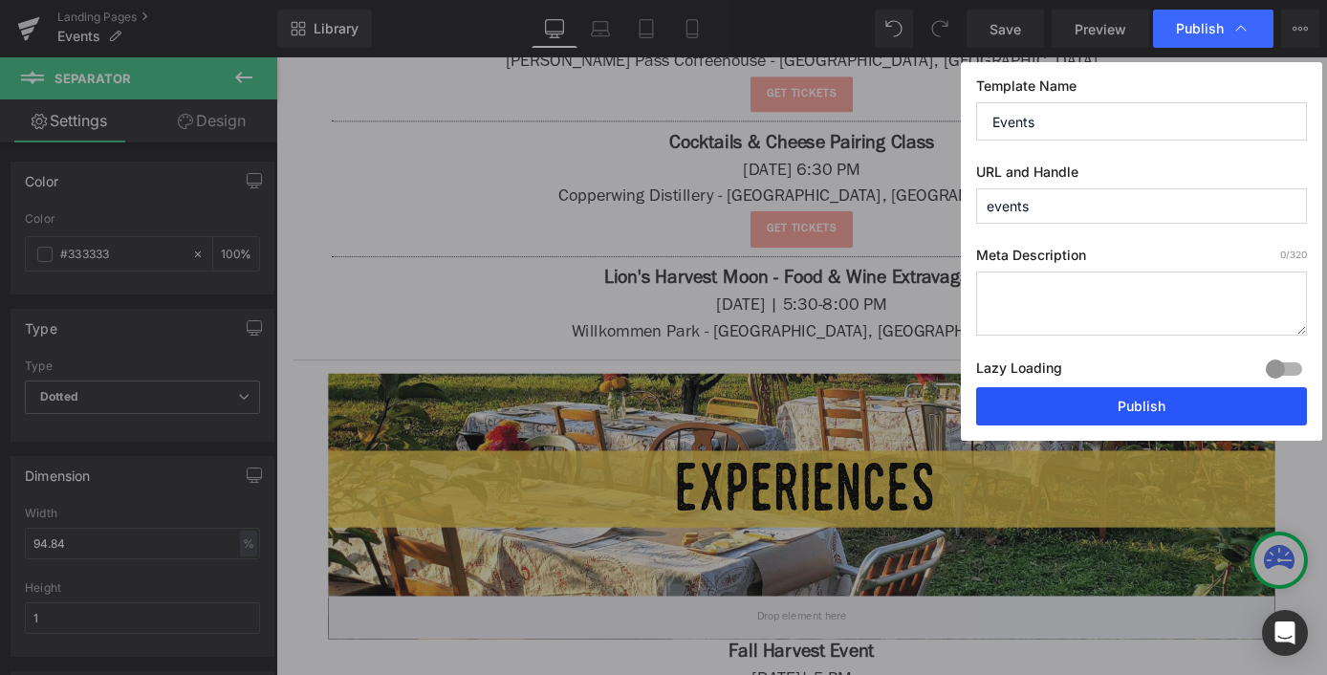
drag, startPoint x: 1105, startPoint y: 394, endPoint x: 775, endPoint y: 343, distance: 333.7
click at [1105, 394] on button "Publish" at bounding box center [1141, 406] width 331 height 38
